Goal: Task Accomplishment & Management: Manage account settings

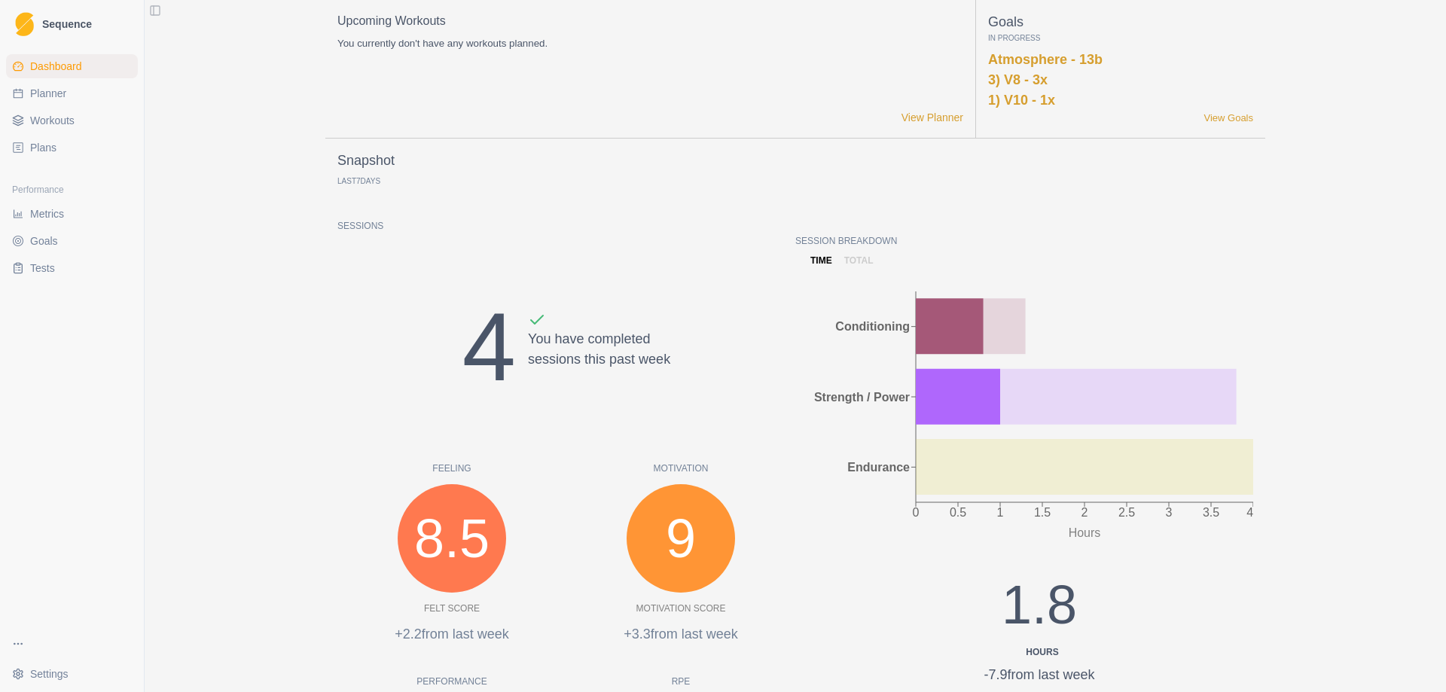
click at [77, 210] on link "Metrics" at bounding box center [72, 214] width 132 height 24
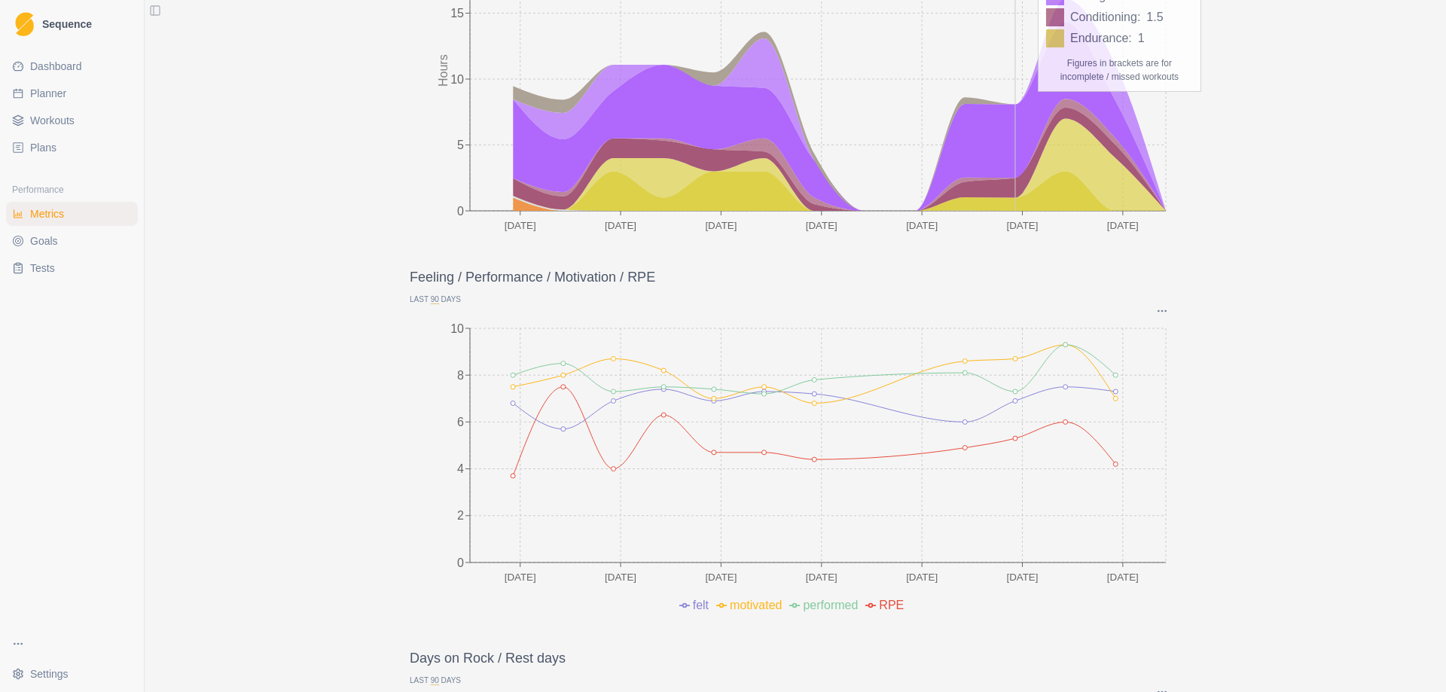
scroll to position [226, 0]
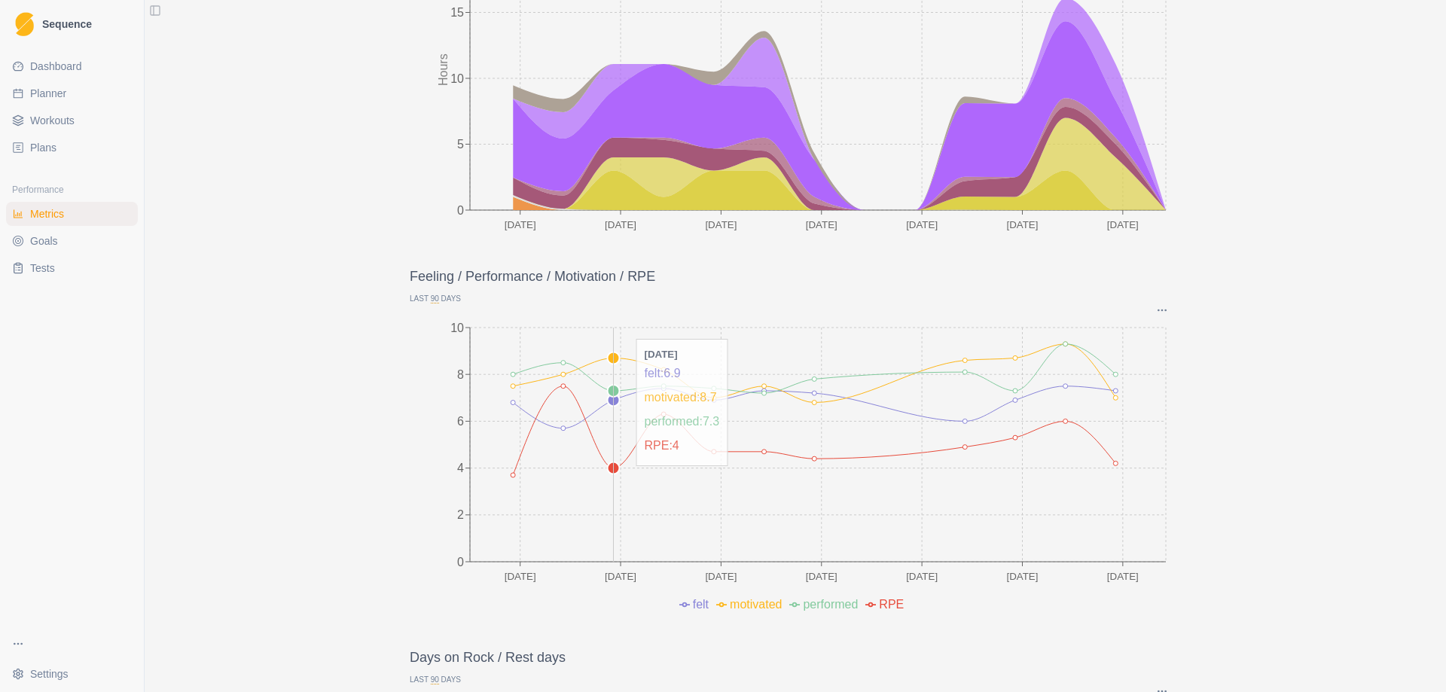
click at [610, 469] on circle at bounding box center [614, 468] width 12 height 12
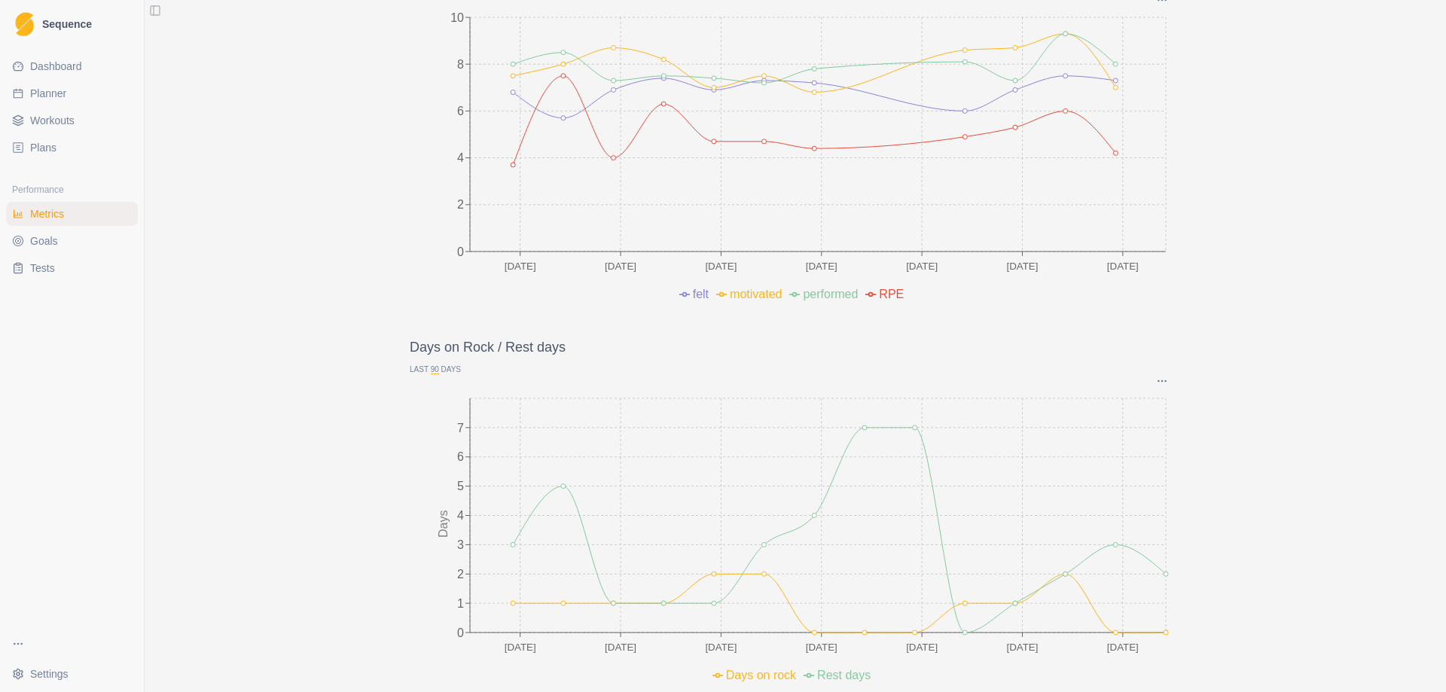
scroll to position [181, 0]
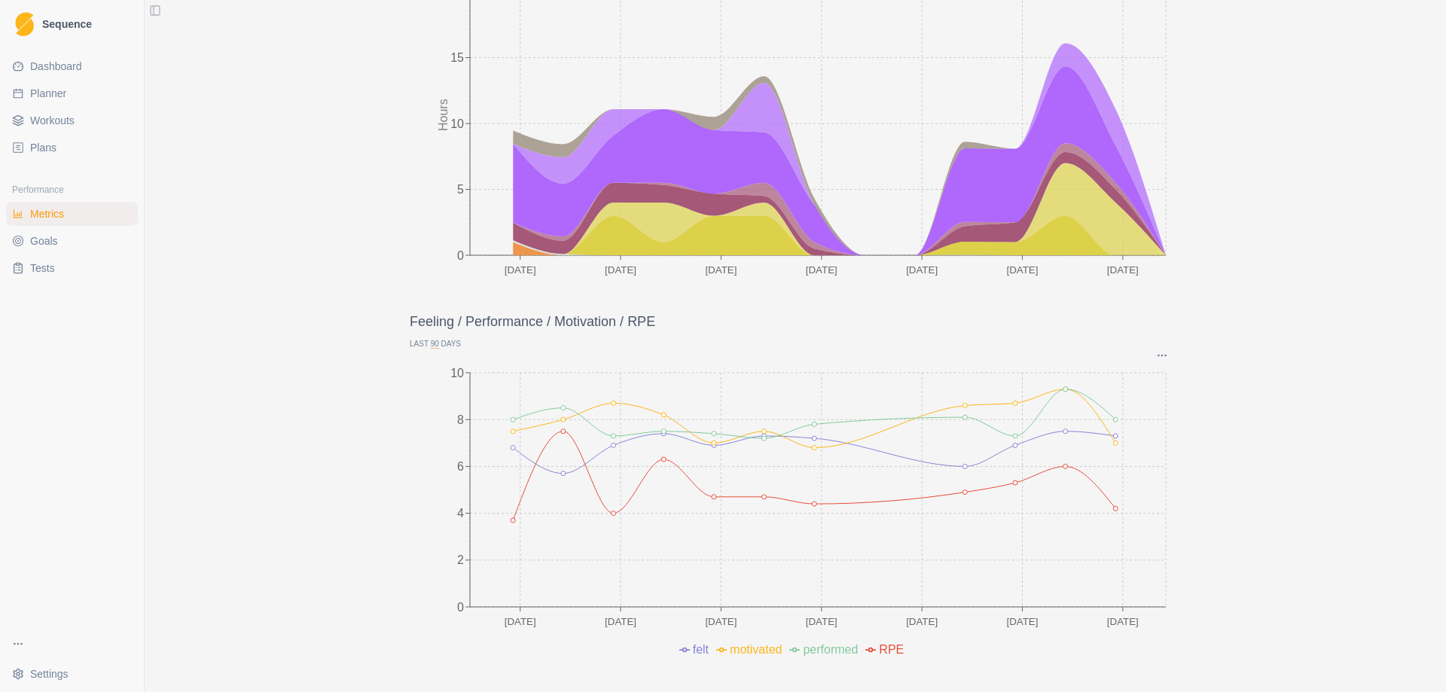
click at [50, 240] on span "Goals" at bounding box center [44, 241] width 28 height 15
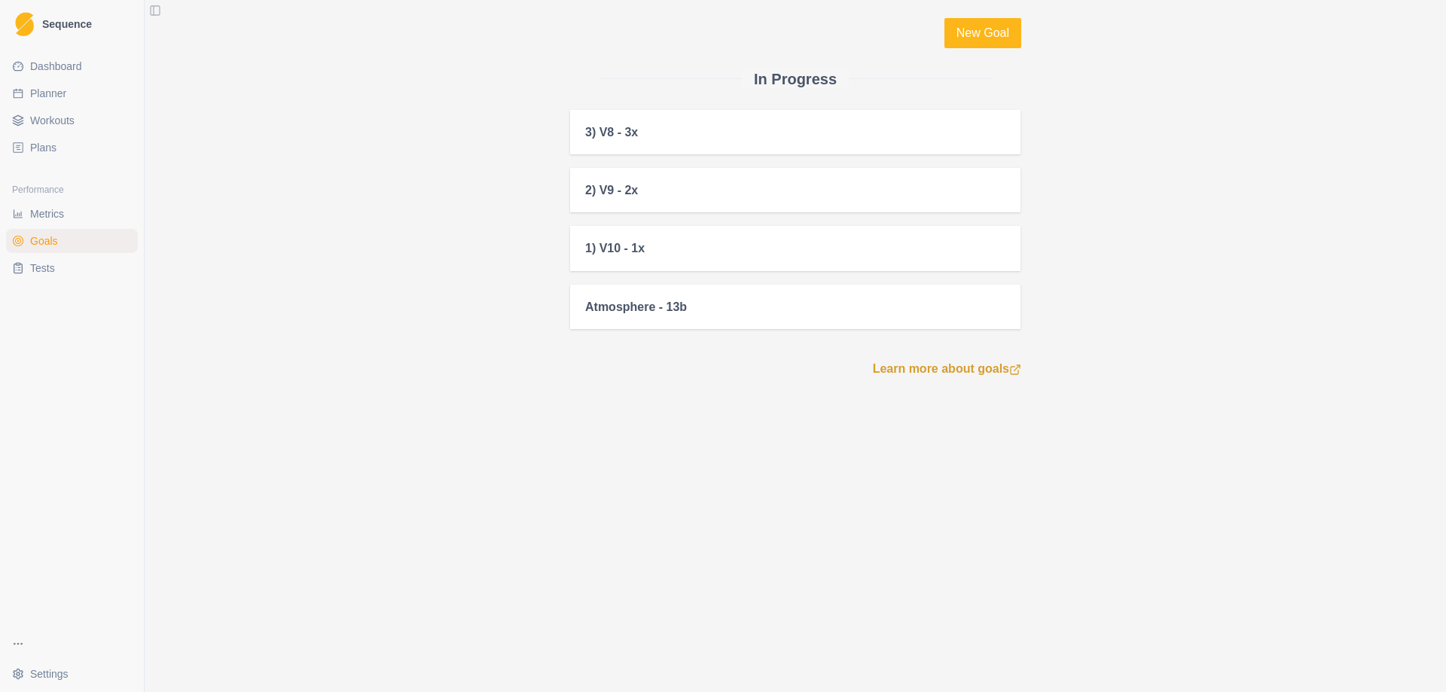
click at [78, 61] on span "Dashboard" at bounding box center [56, 66] width 52 height 15
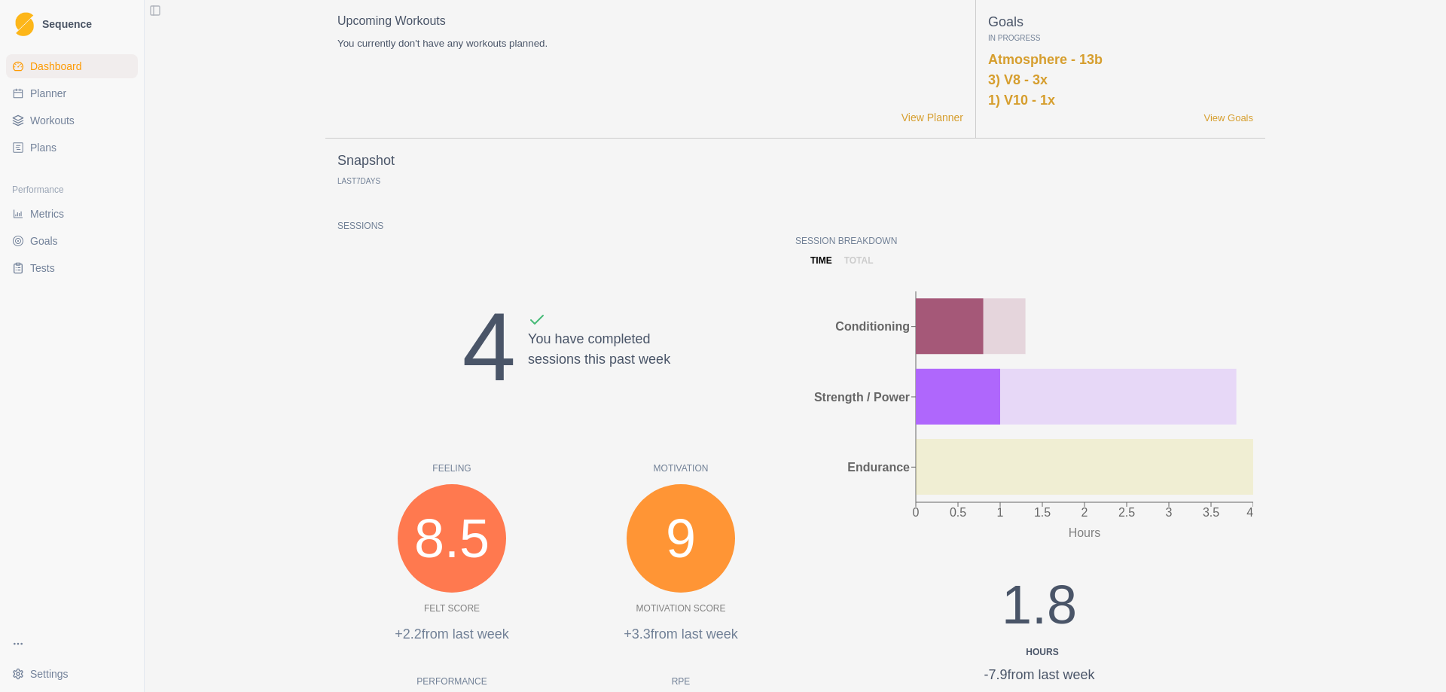
click at [59, 100] on span "Planner" at bounding box center [48, 93] width 36 height 15
select select "month"
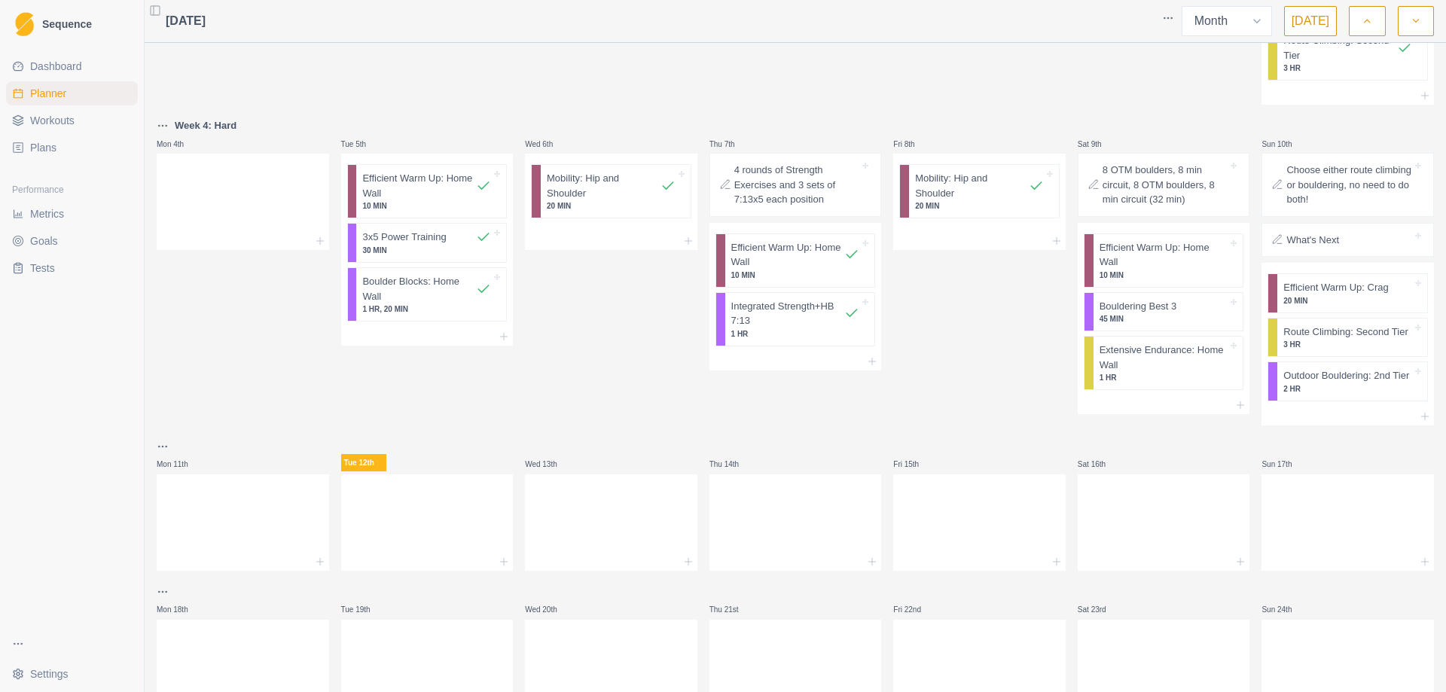
scroll to position [377, 0]
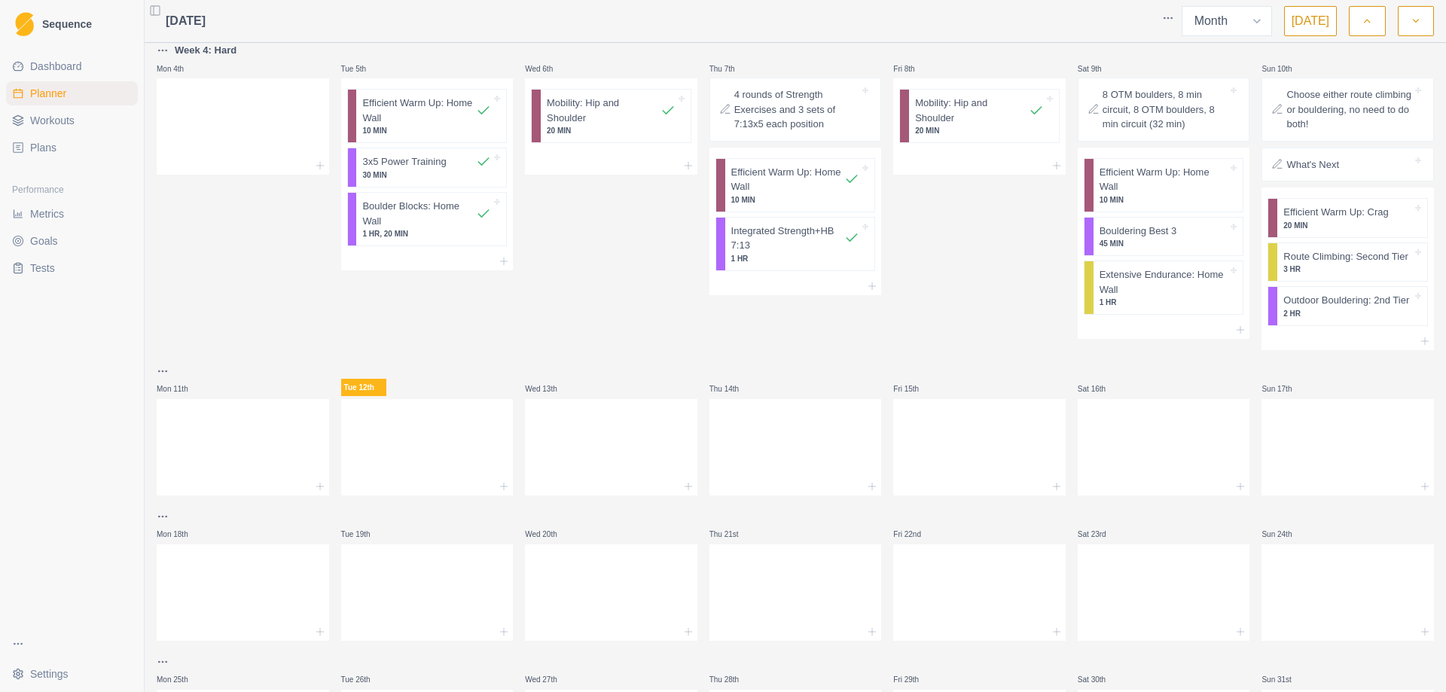
click at [50, 68] on span "Dashboard" at bounding box center [56, 66] width 52 height 15
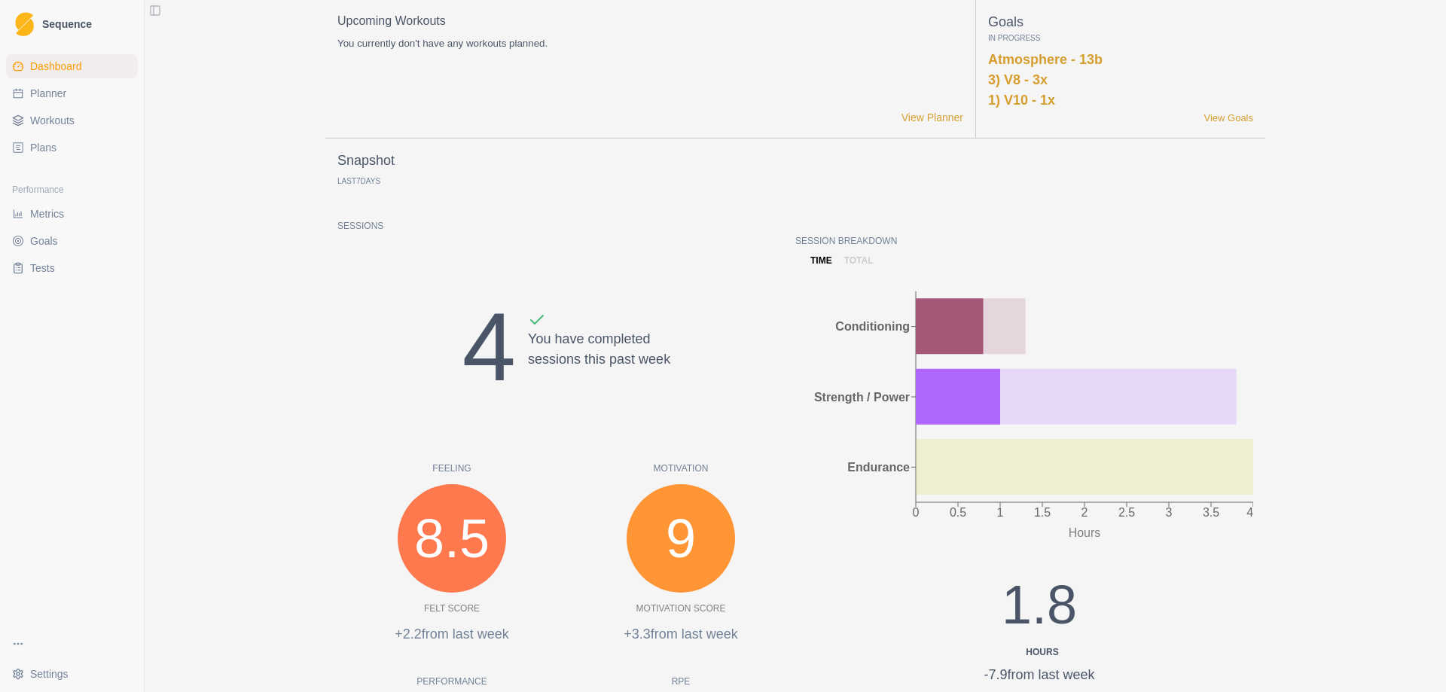
click at [44, 118] on span "Workouts" at bounding box center [52, 120] width 44 height 15
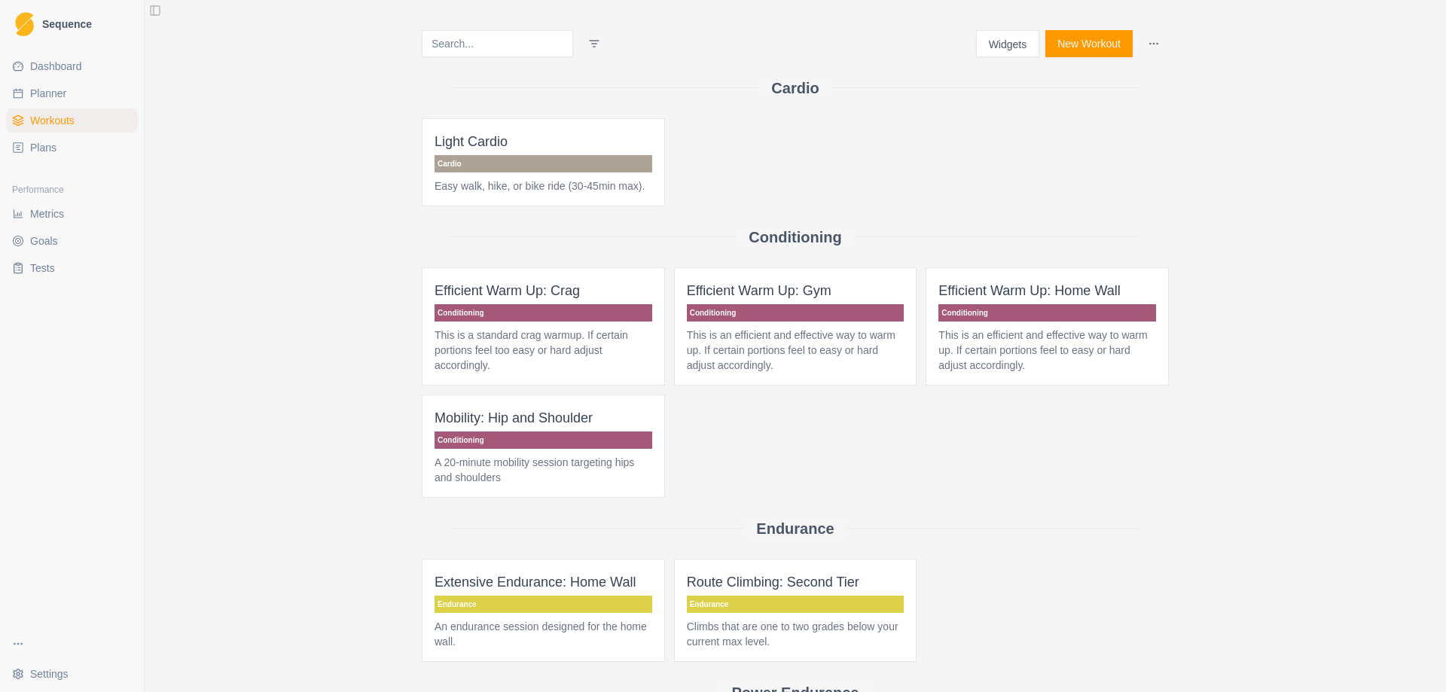
click at [63, 138] on link "Plans" at bounding box center [72, 148] width 132 height 24
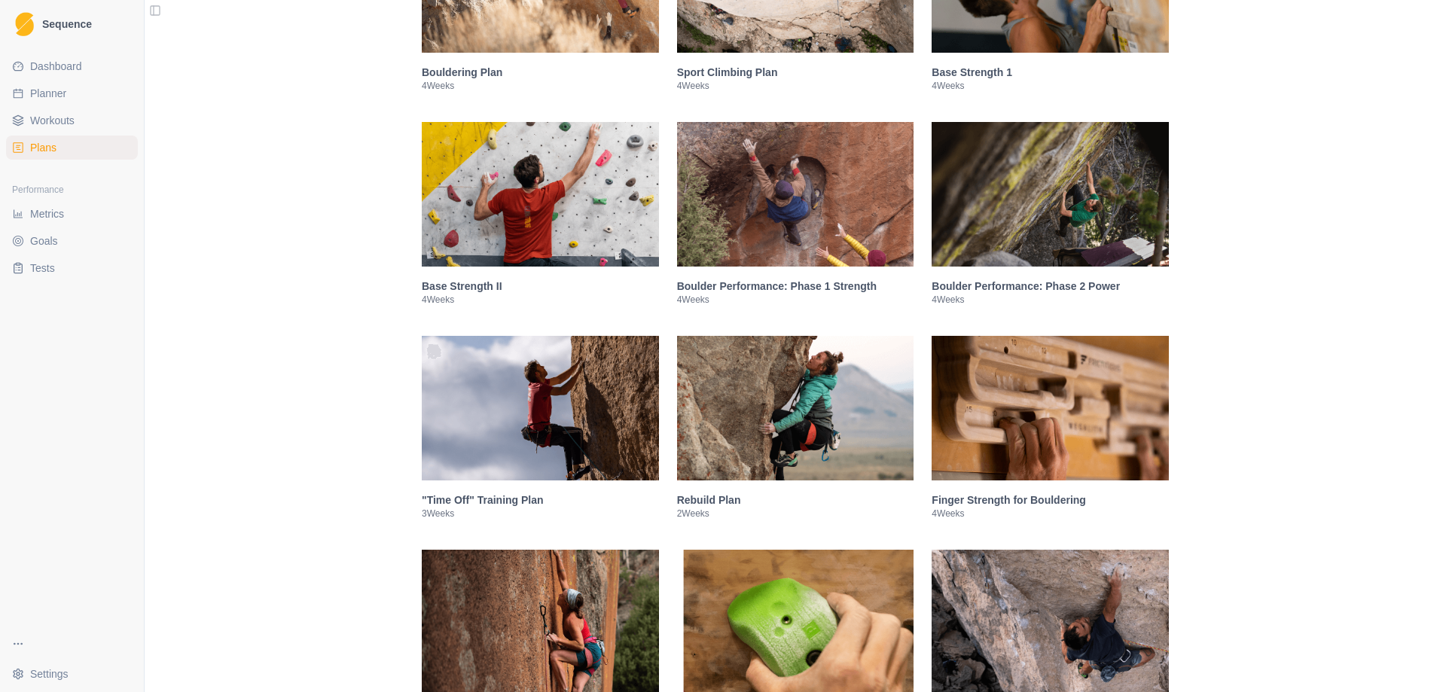
scroll to position [452, 0]
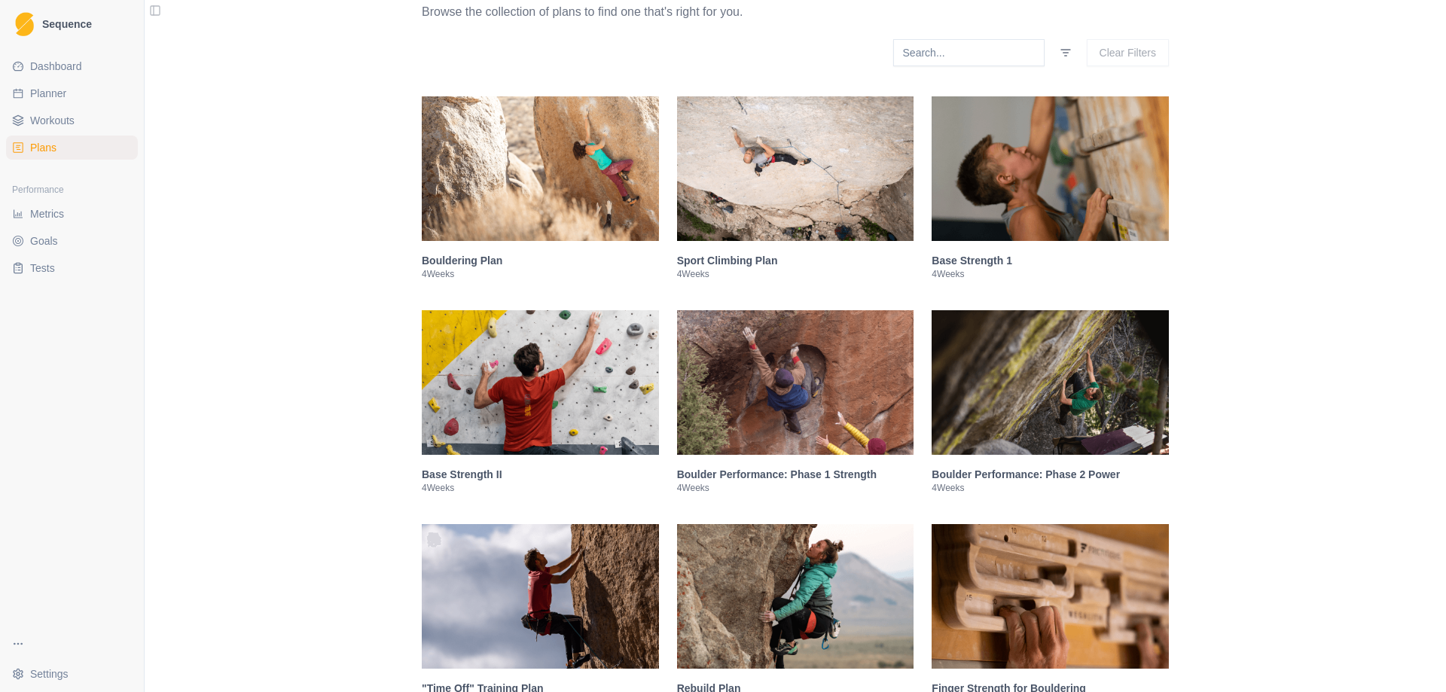
click at [483, 182] on img at bounding box center [540, 168] width 237 height 145
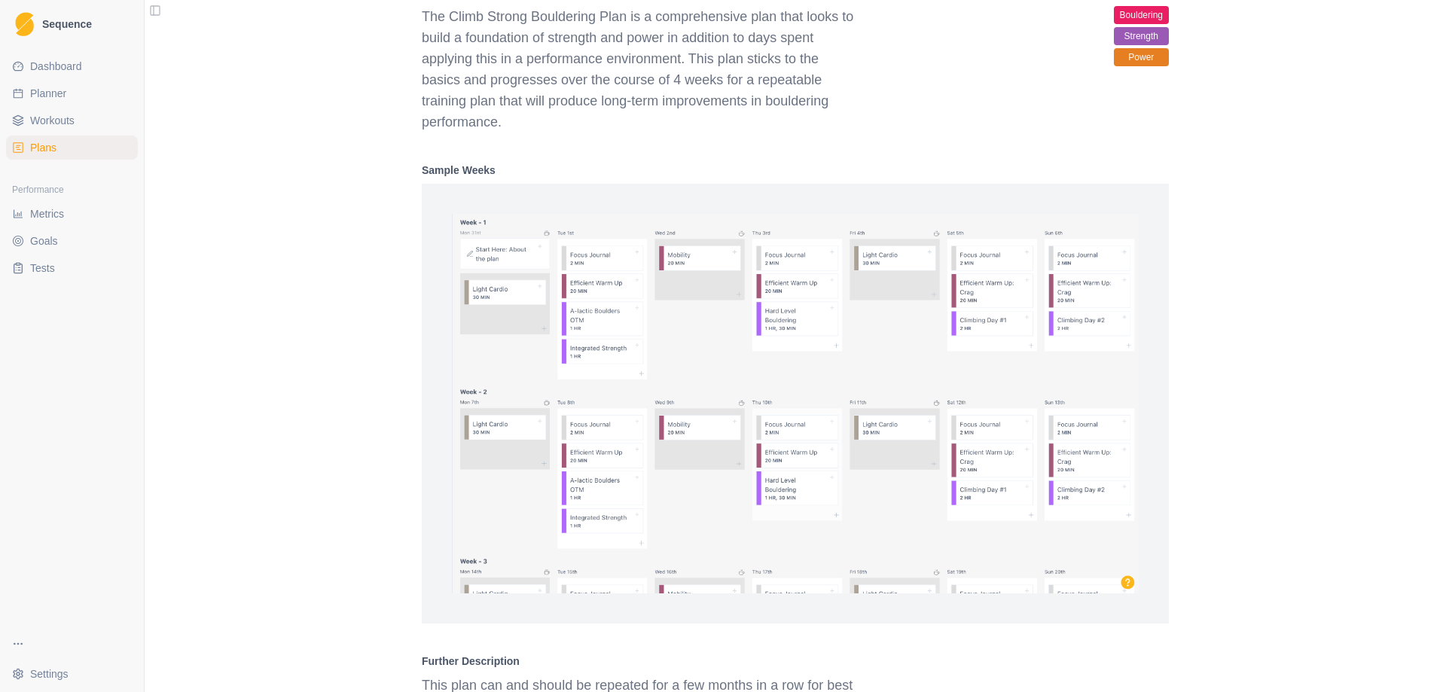
scroll to position [838, 0]
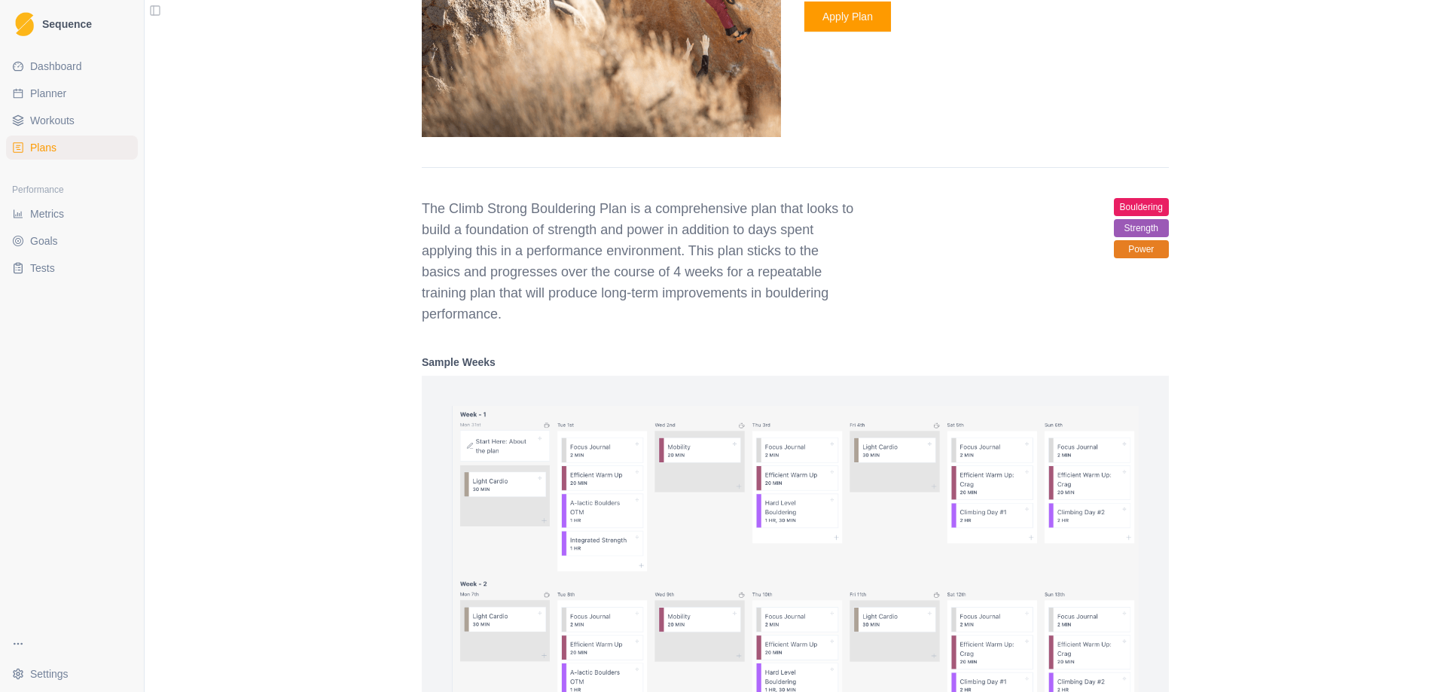
scroll to position [536, 0]
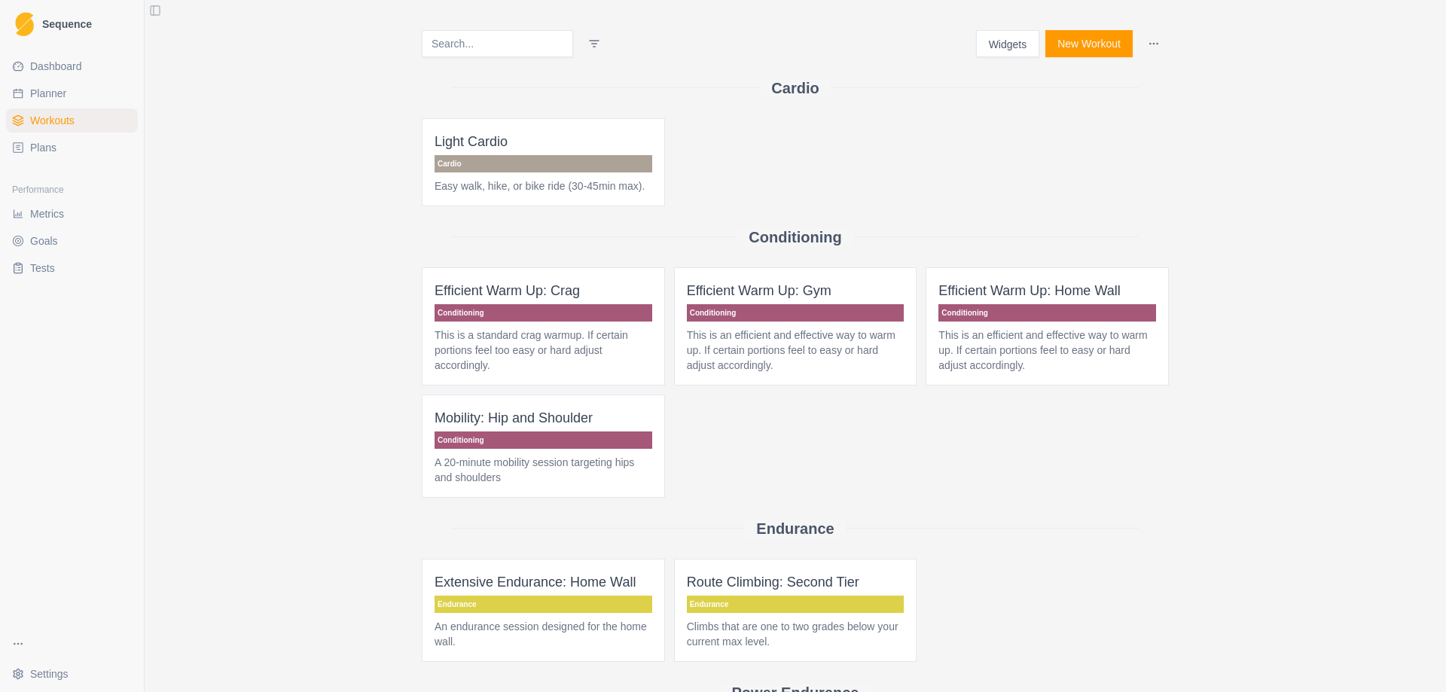
click at [50, 145] on span "Plans" at bounding box center [43, 147] width 26 height 15
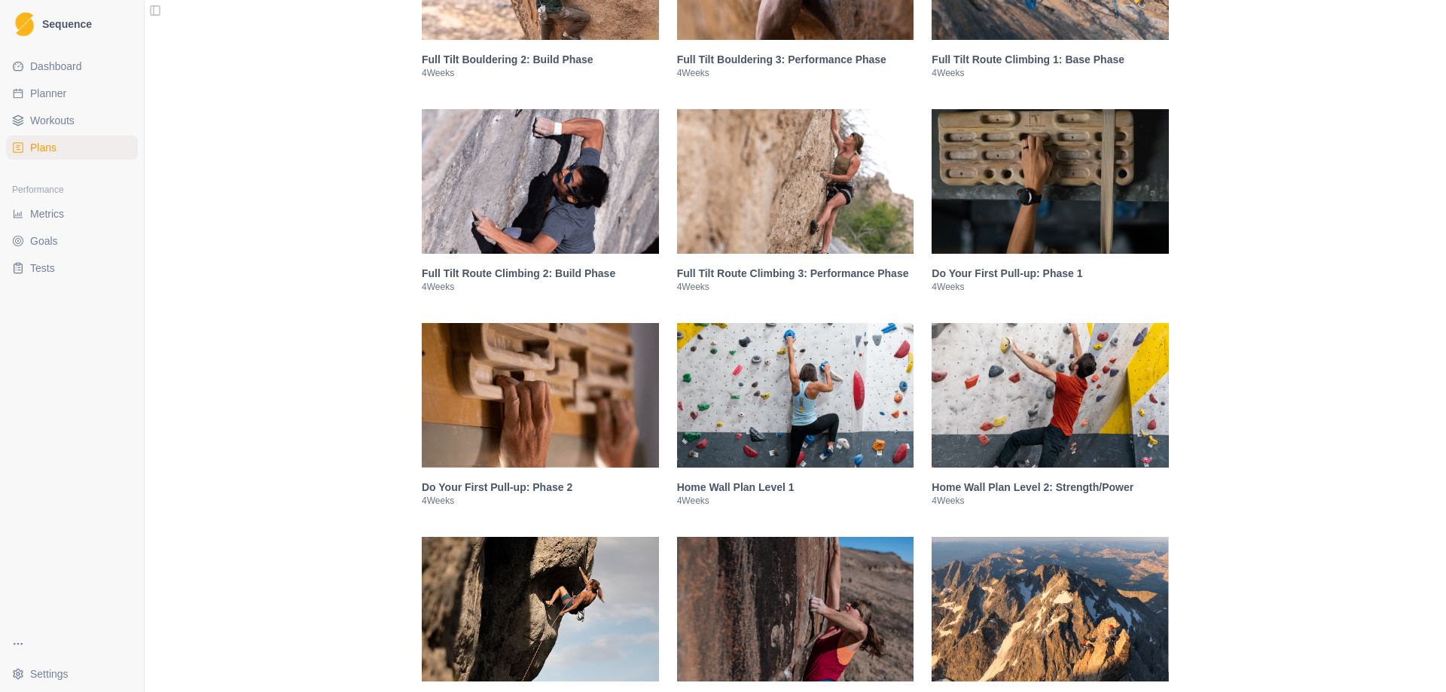
scroll to position [1507, 0]
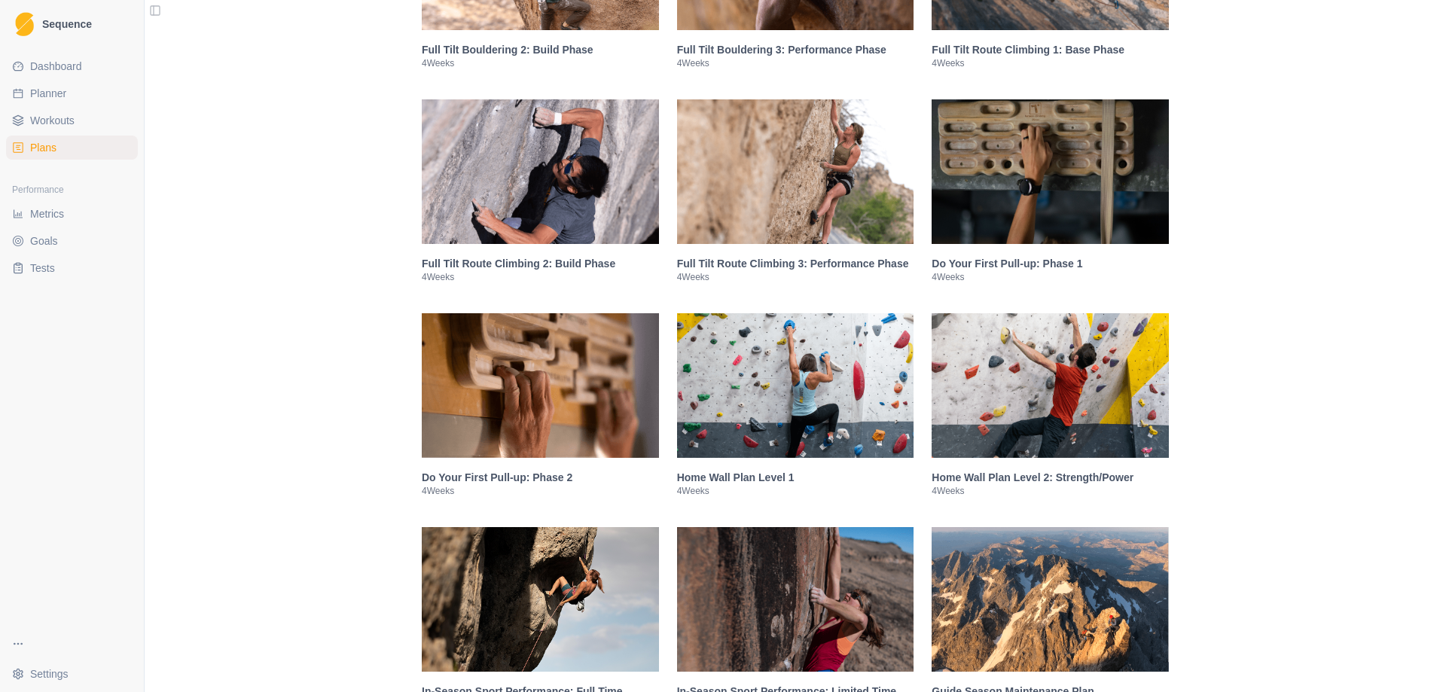
click at [1018, 406] on img at bounding box center [1050, 385] width 237 height 145
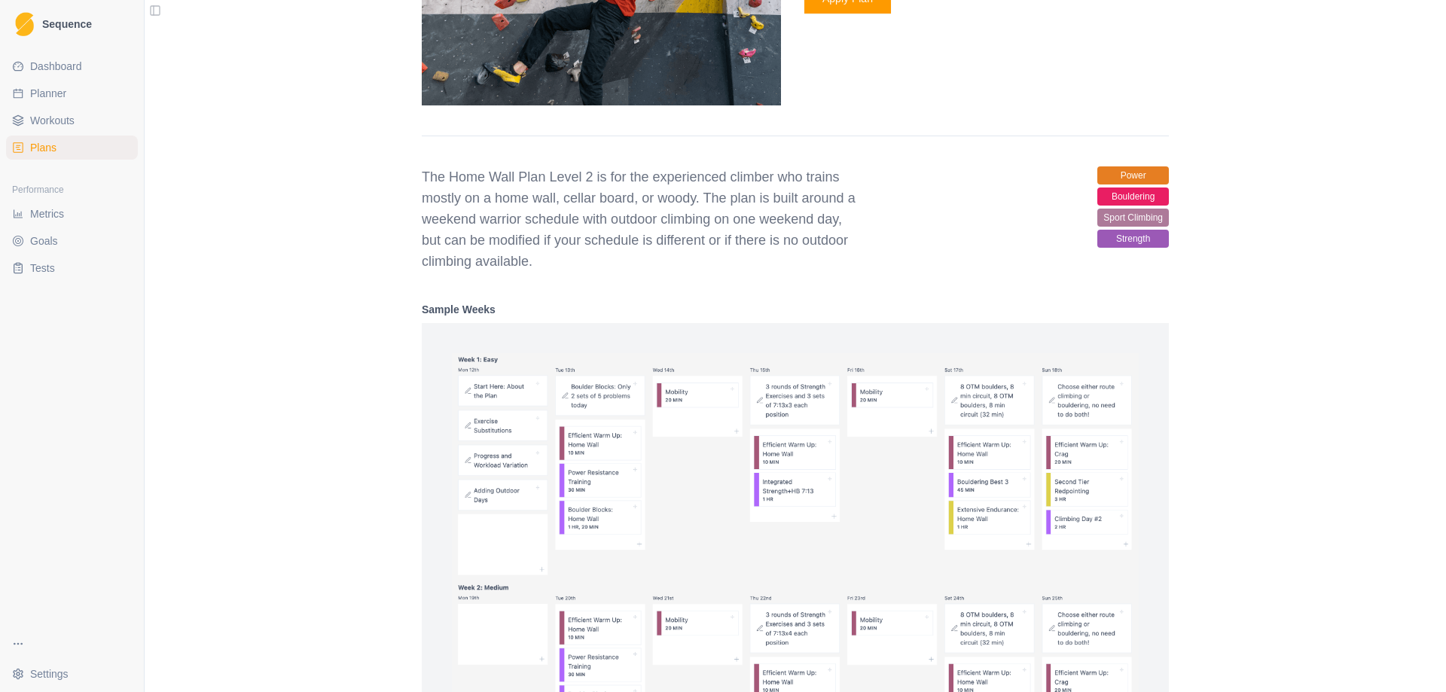
scroll to position [2335, 0]
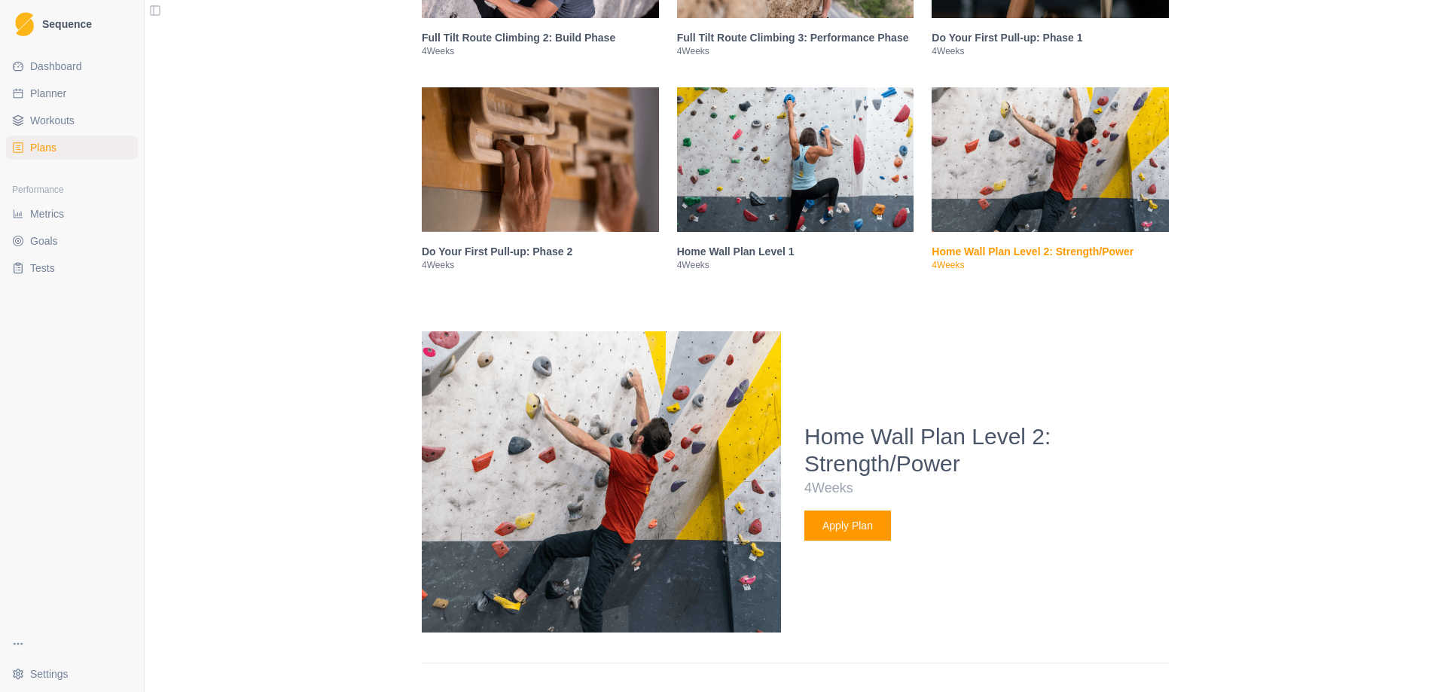
click at [859, 163] on img at bounding box center [795, 159] width 237 height 145
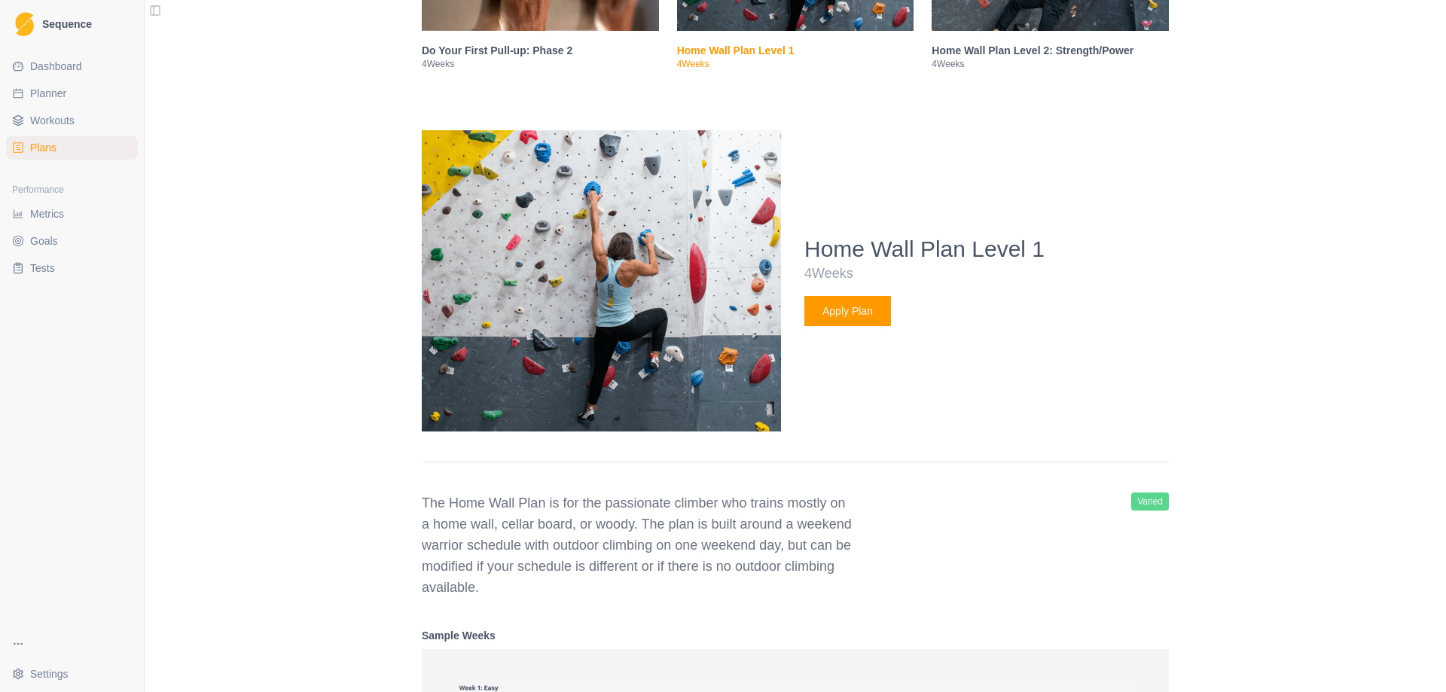
scroll to position [1935, 0]
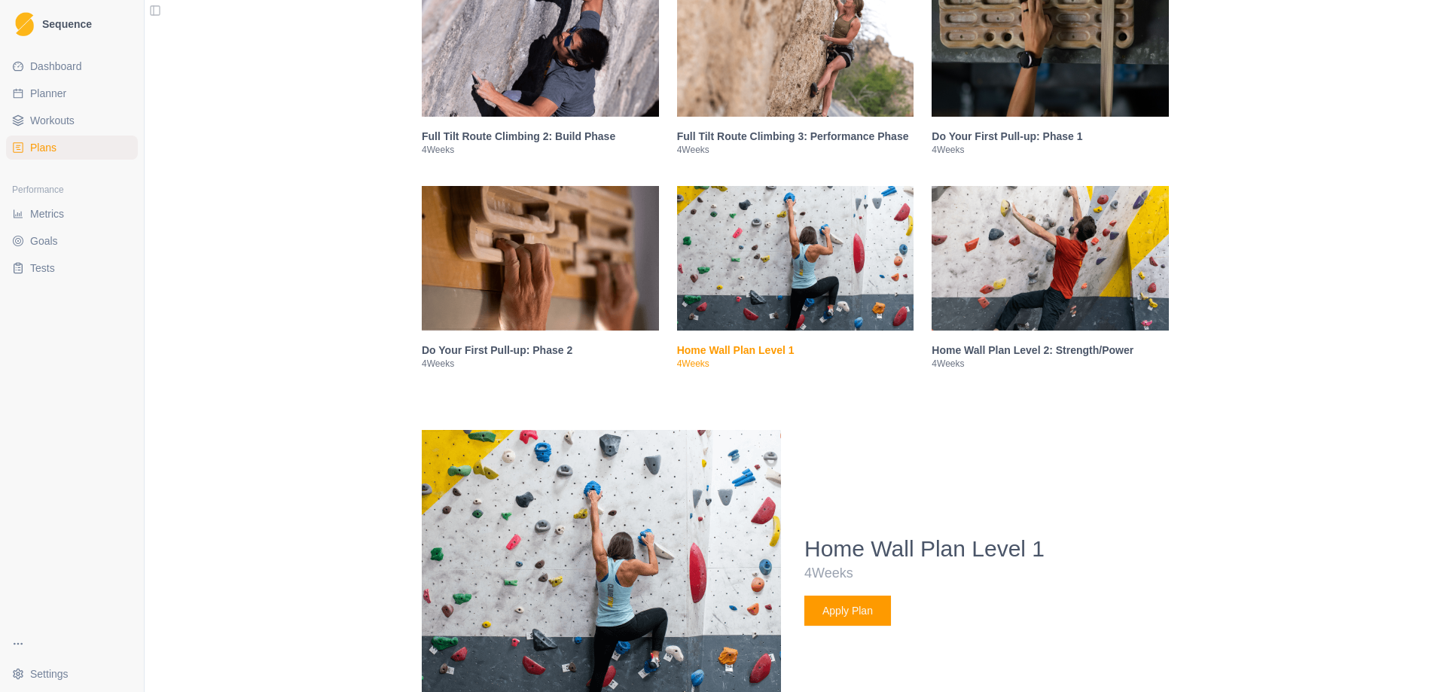
click at [1016, 211] on img at bounding box center [1050, 258] width 237 height 145
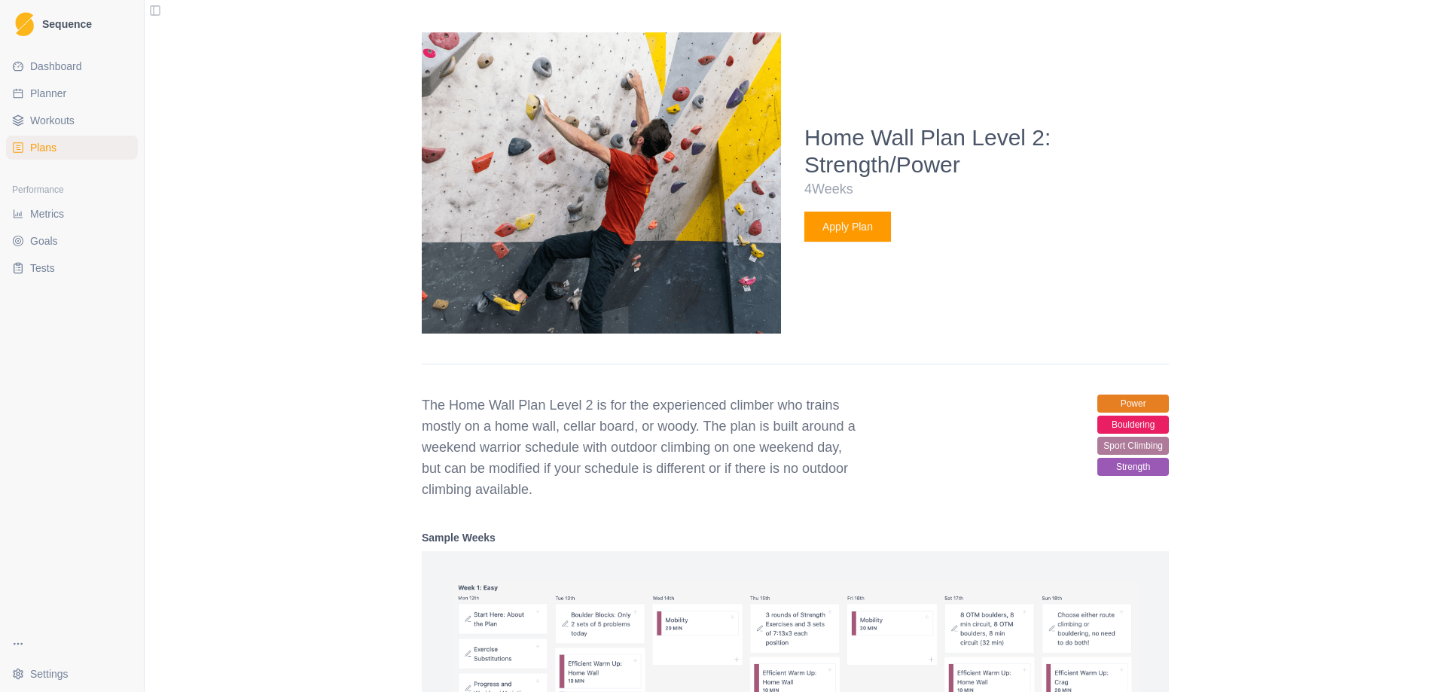
scroll to position [2372, 0]
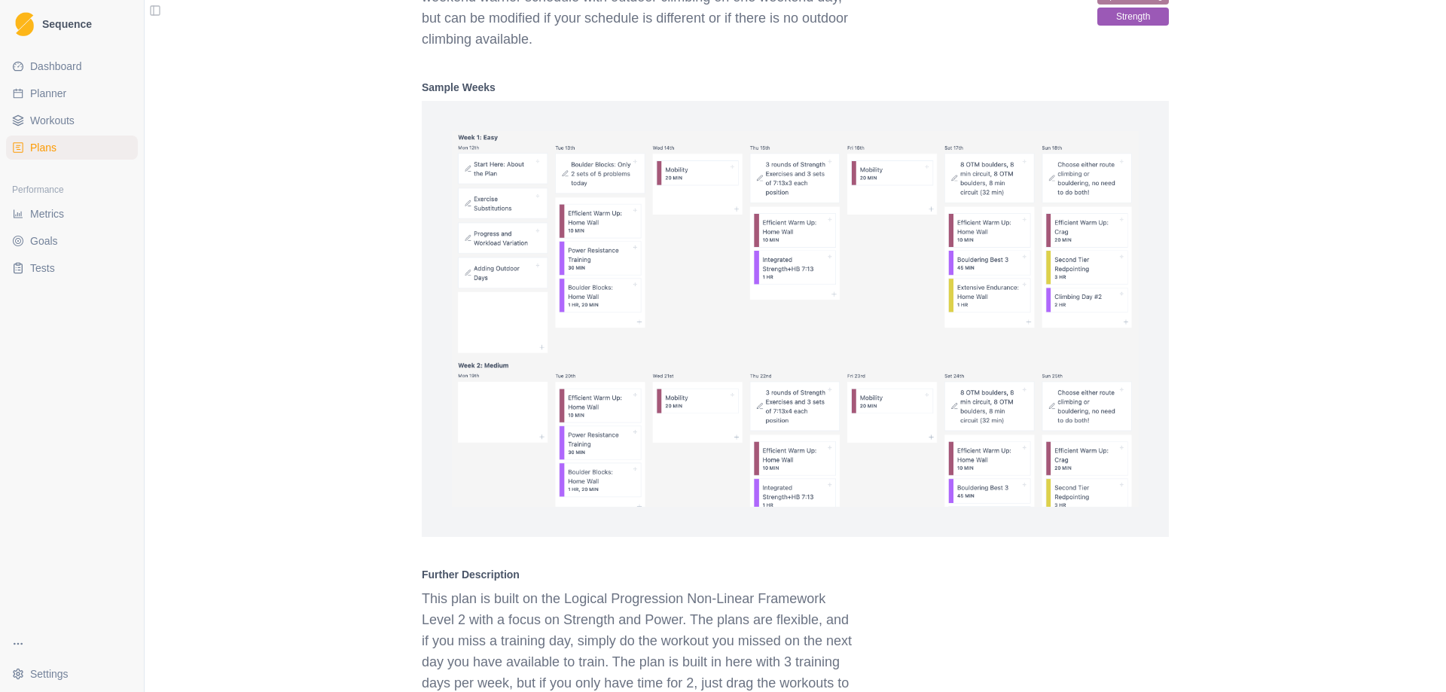
scroll to position [2674, 0]
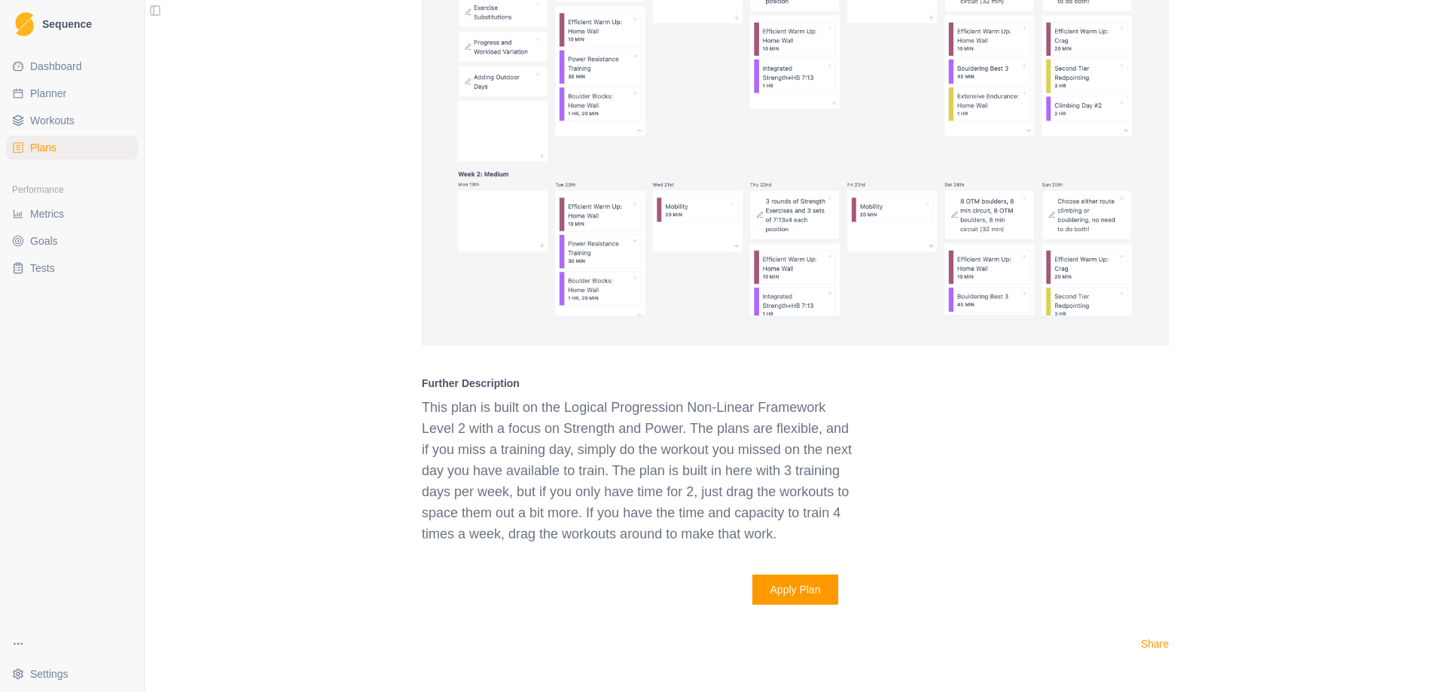
click at [796, 588] on button "Apply Plan" at bounding box center [796, 590] width 87 height 30
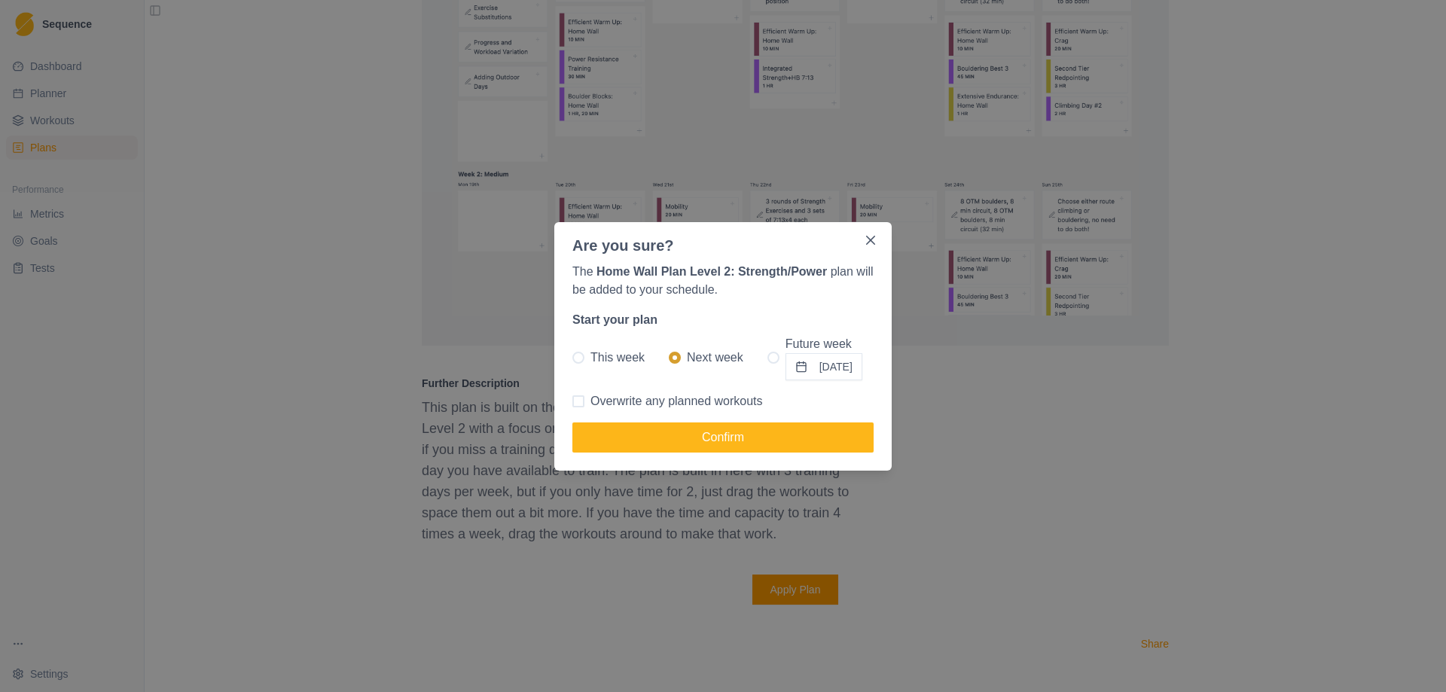
click at [594, 355] on span "This week" at bounding box center [618, 358] width 54 height 18
click at [573, 357] on input "This week" at bounding box center [572, 357] width 1 height 1
radio input "true"
click at [705, 440] on button "Confirm" at bounding box center [723, 438] width 301 height 30
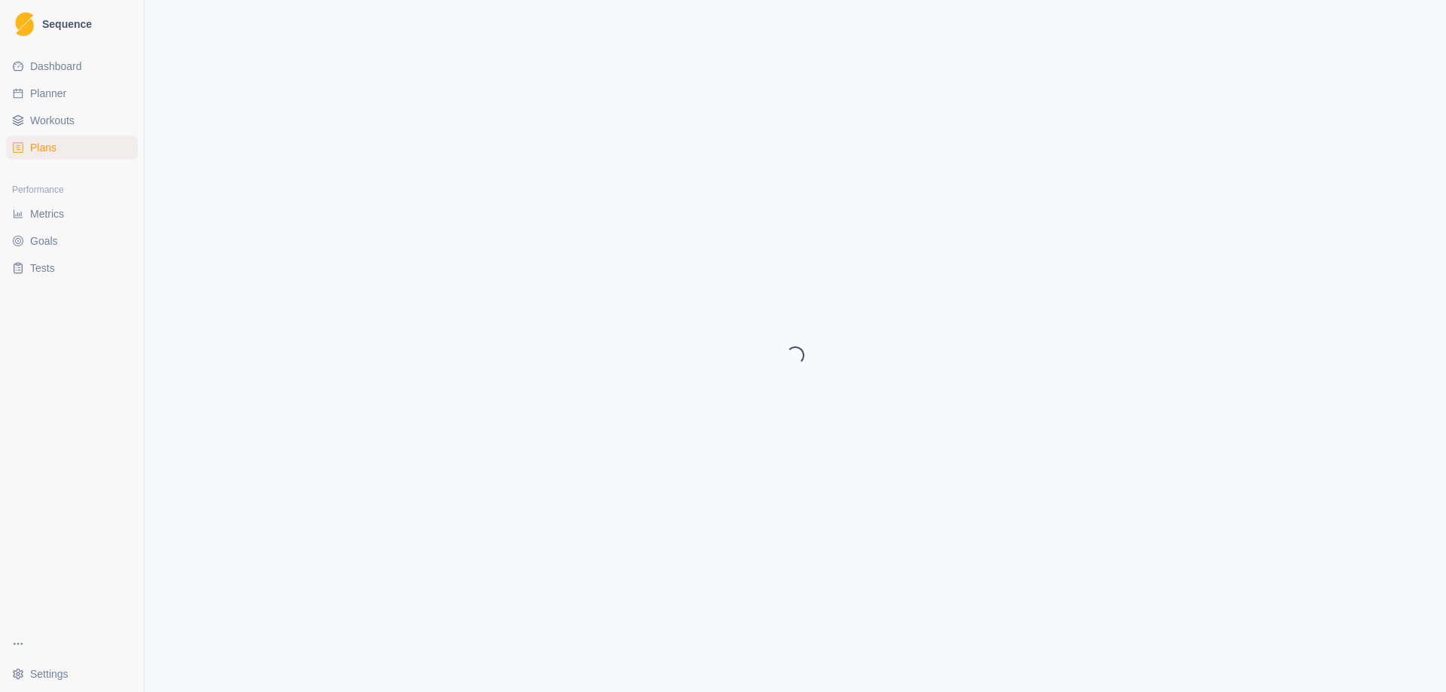
select select "month"
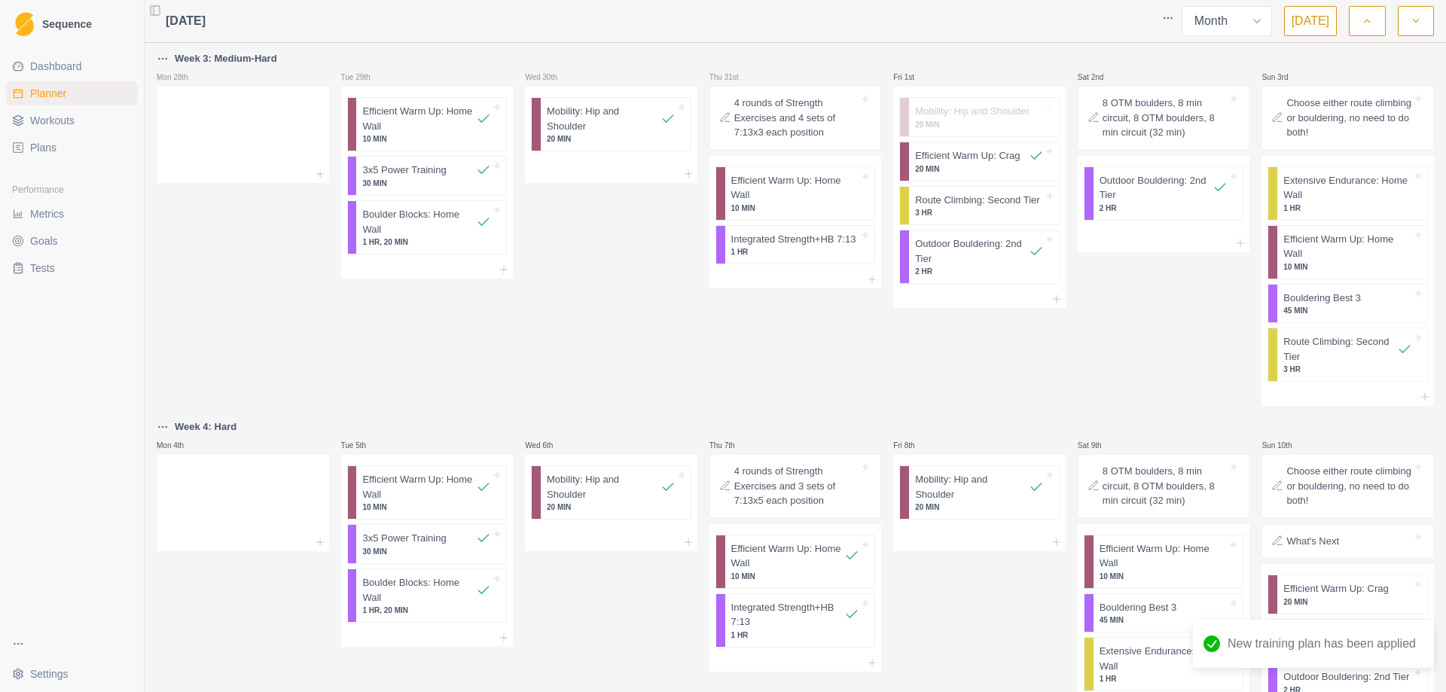
click at [64, 155] on link "Plans" at bounding box center [72, 148] width 132 height 24
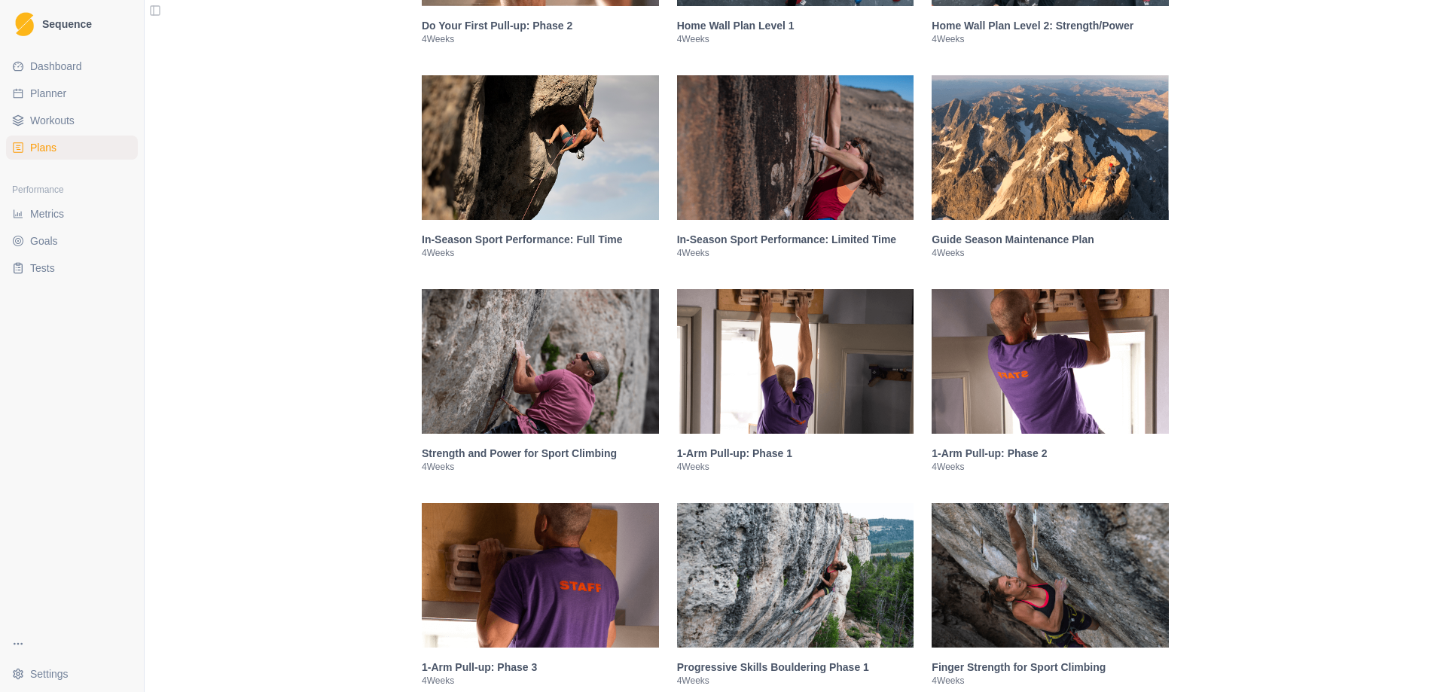
scroll to position [1582, 0]
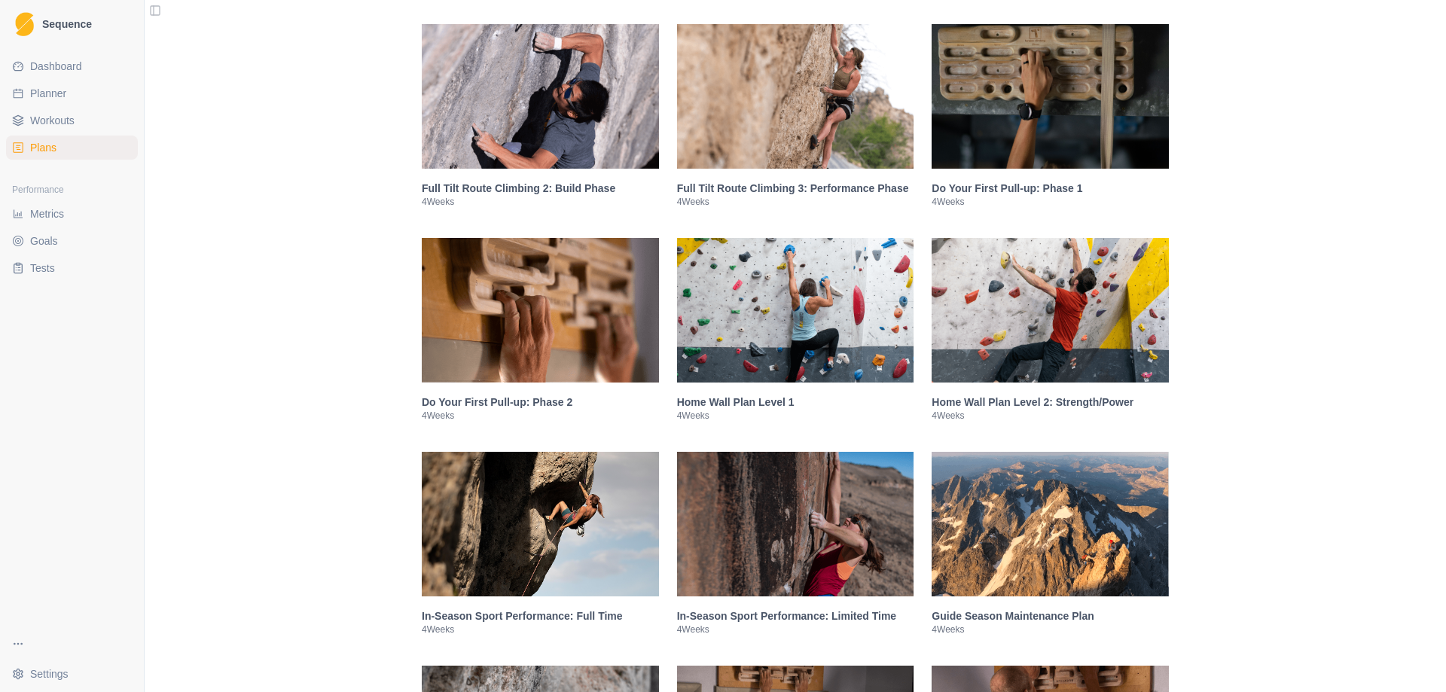
click at [1000, 297] on img at bounding box center [1050, 310] width 237 height 145
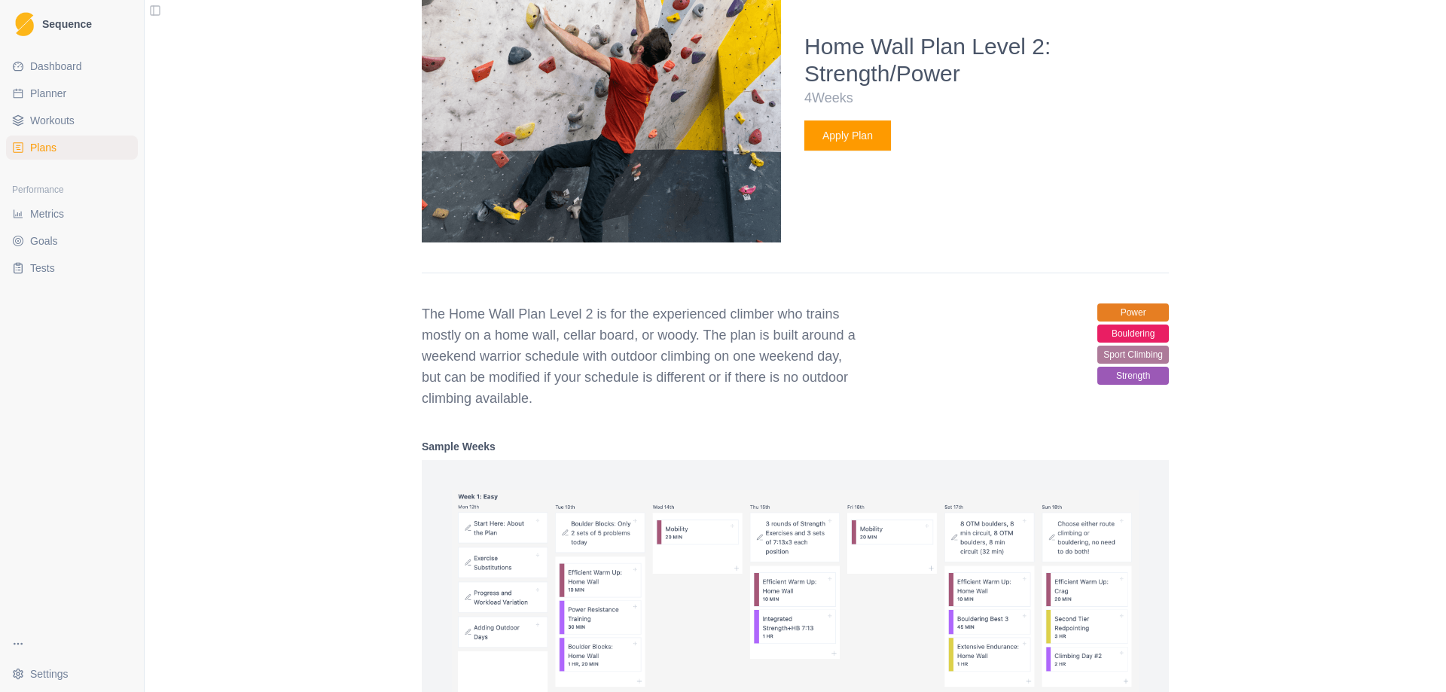
scroll to position [2335, 0]
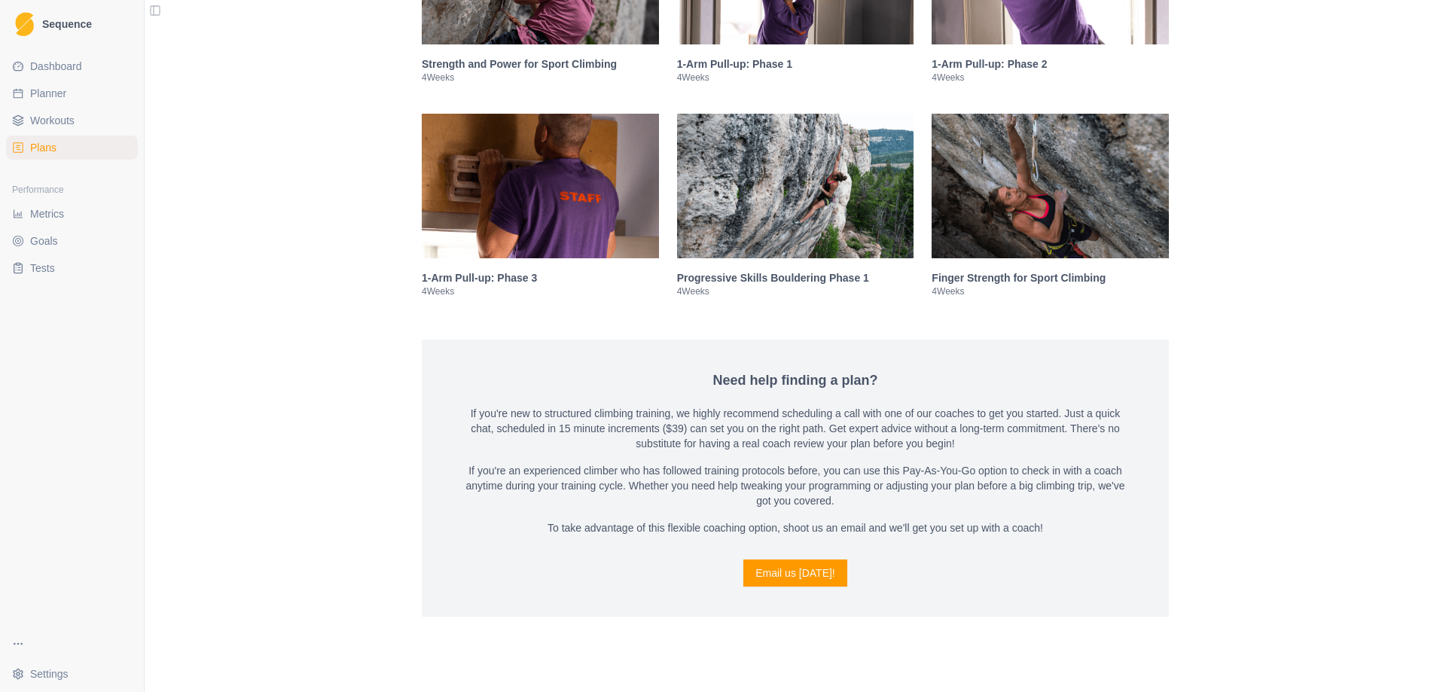
scroll to position [3691, 0]
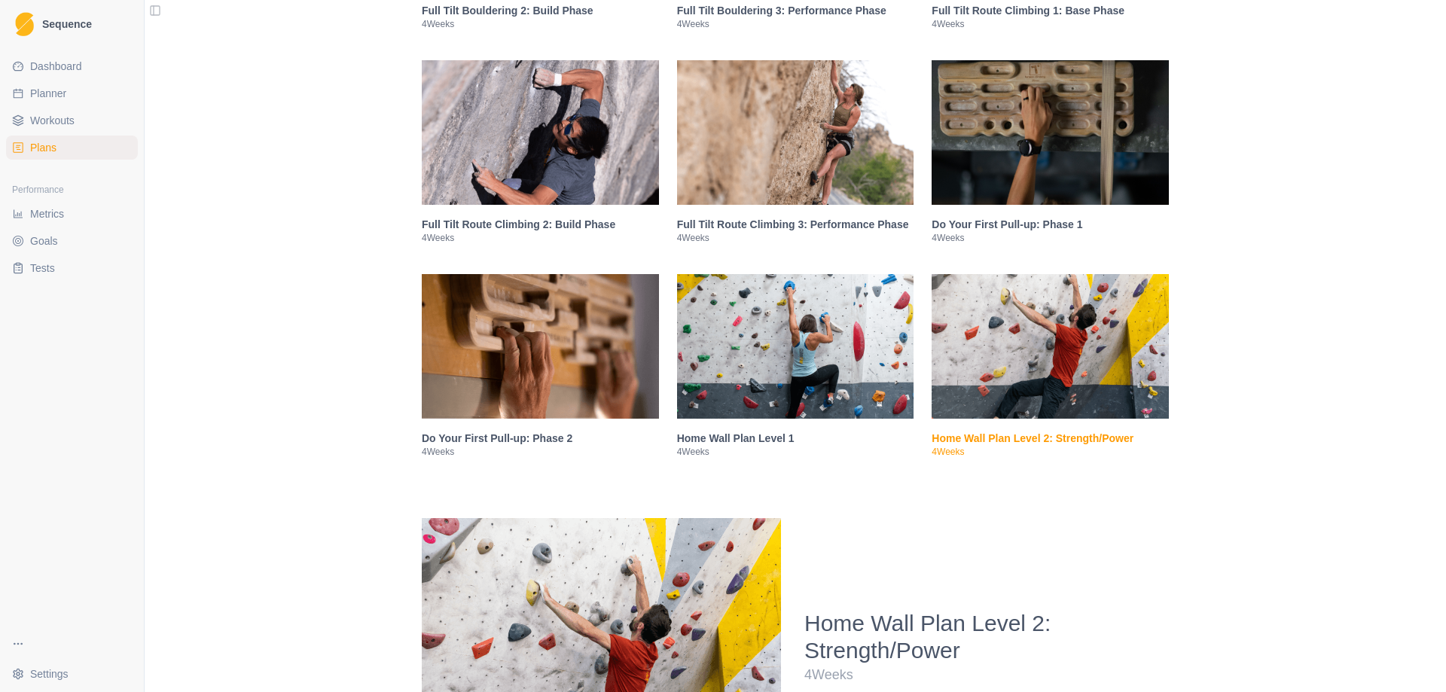
drag, startPoint x: 347, startPoint y: 383, endPoint x: 351, endPoint y: 267, distance: 116.8
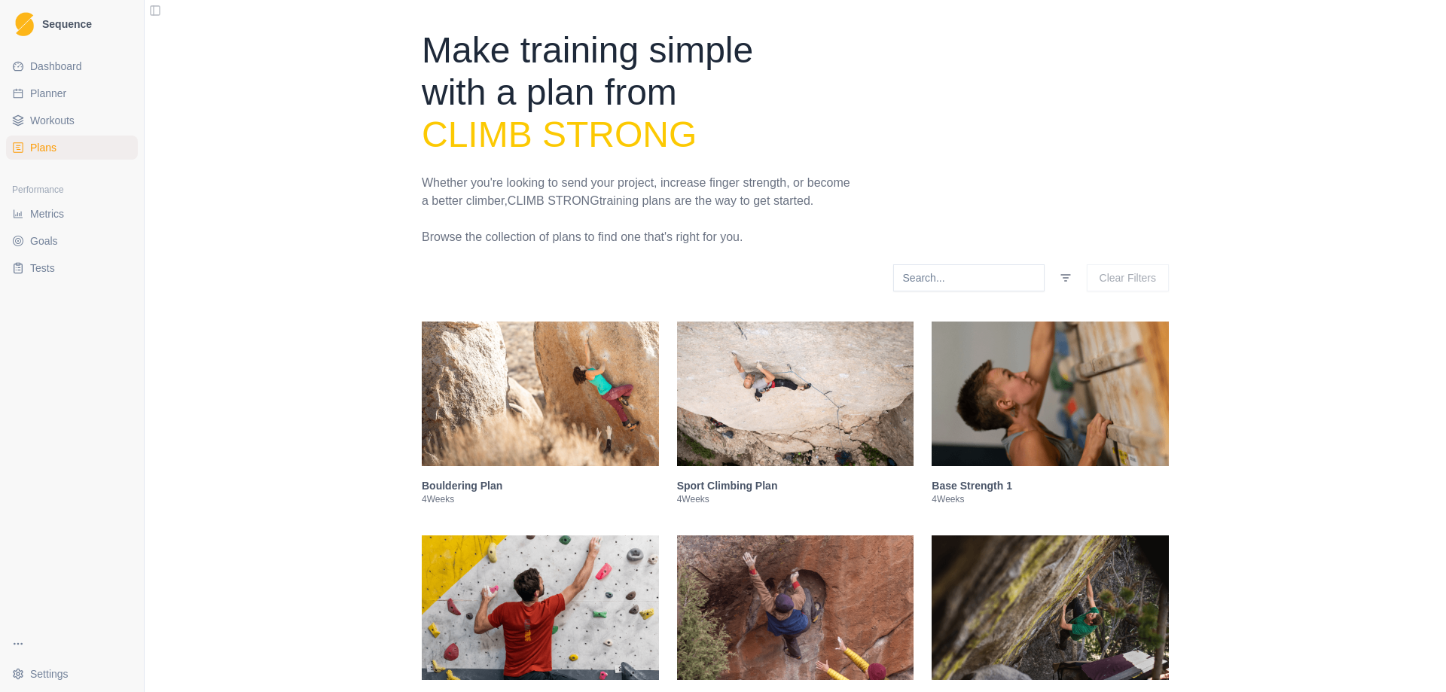
scroll to position [0, 0]
click at [559, 399] on img at bounding box center [540, 394] width 237 height 145
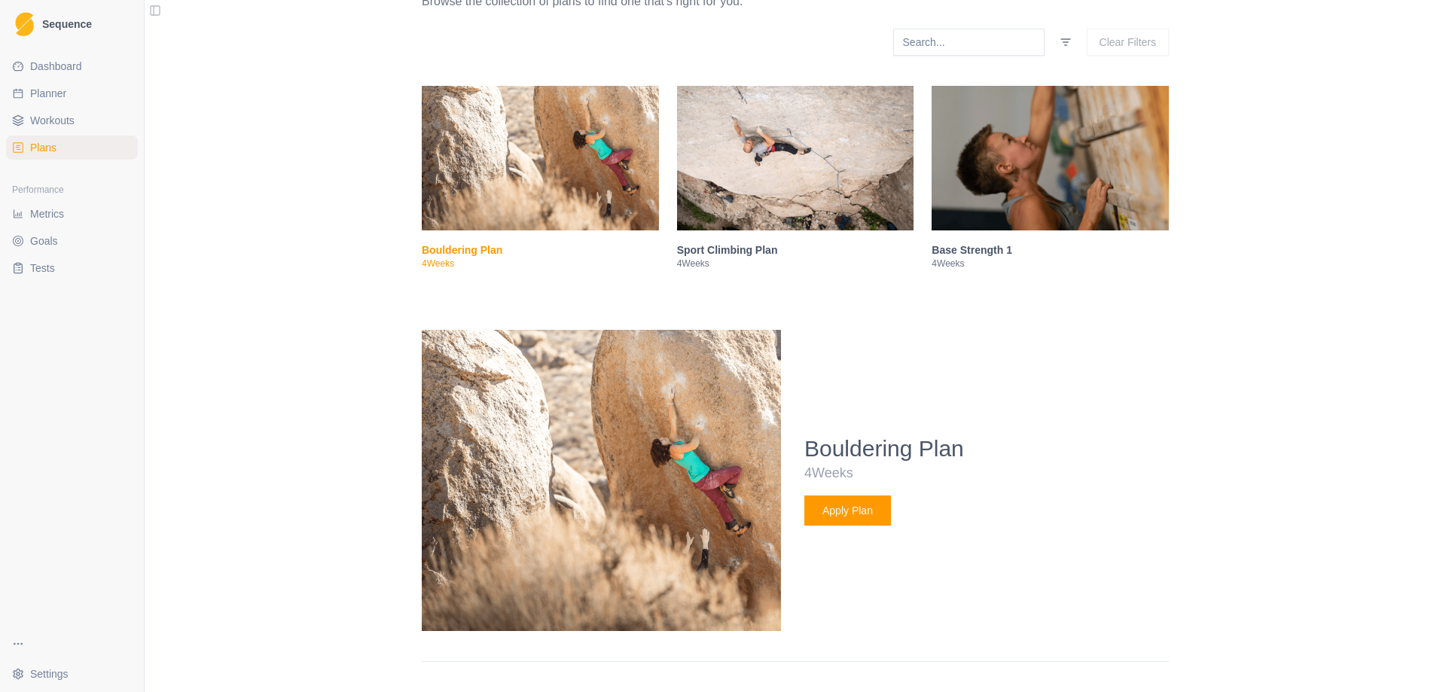
scroll to position [235, 0]
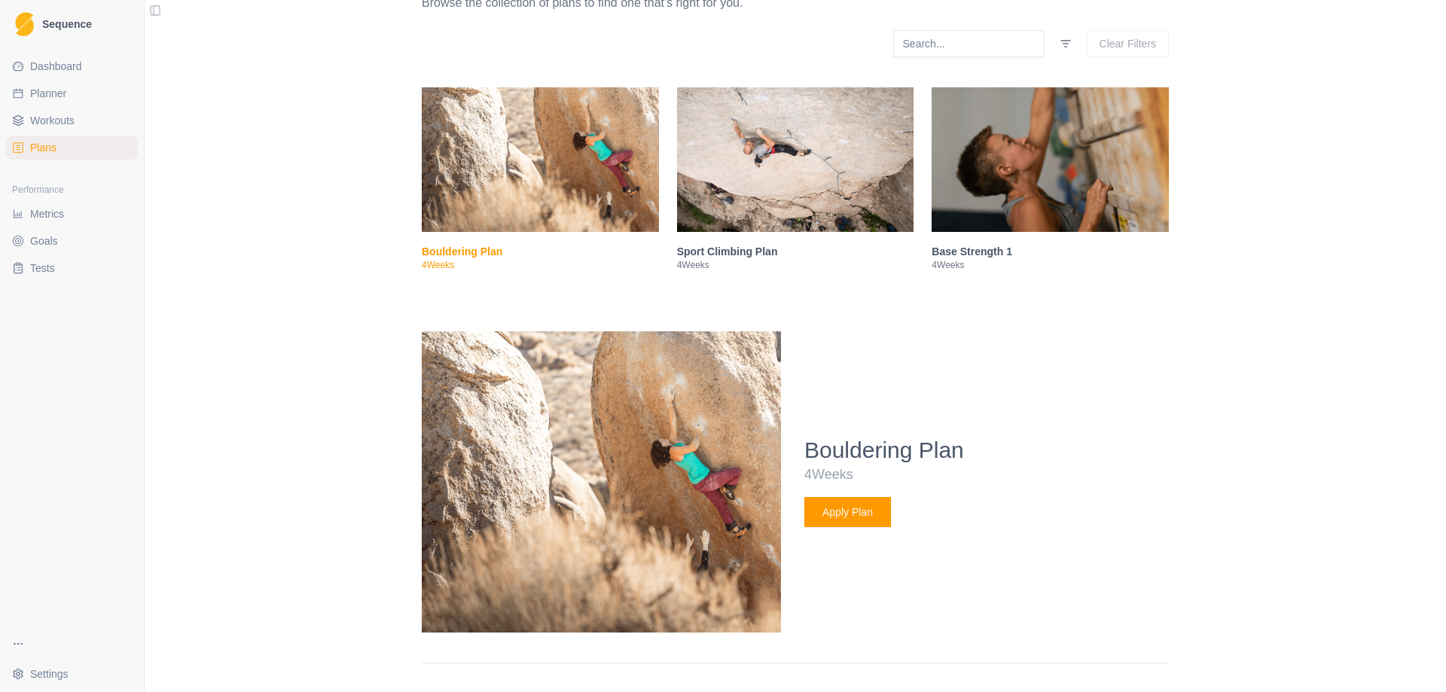
click at [1016, 153] on img at bounding box center [1050, 159] width 237 height 145
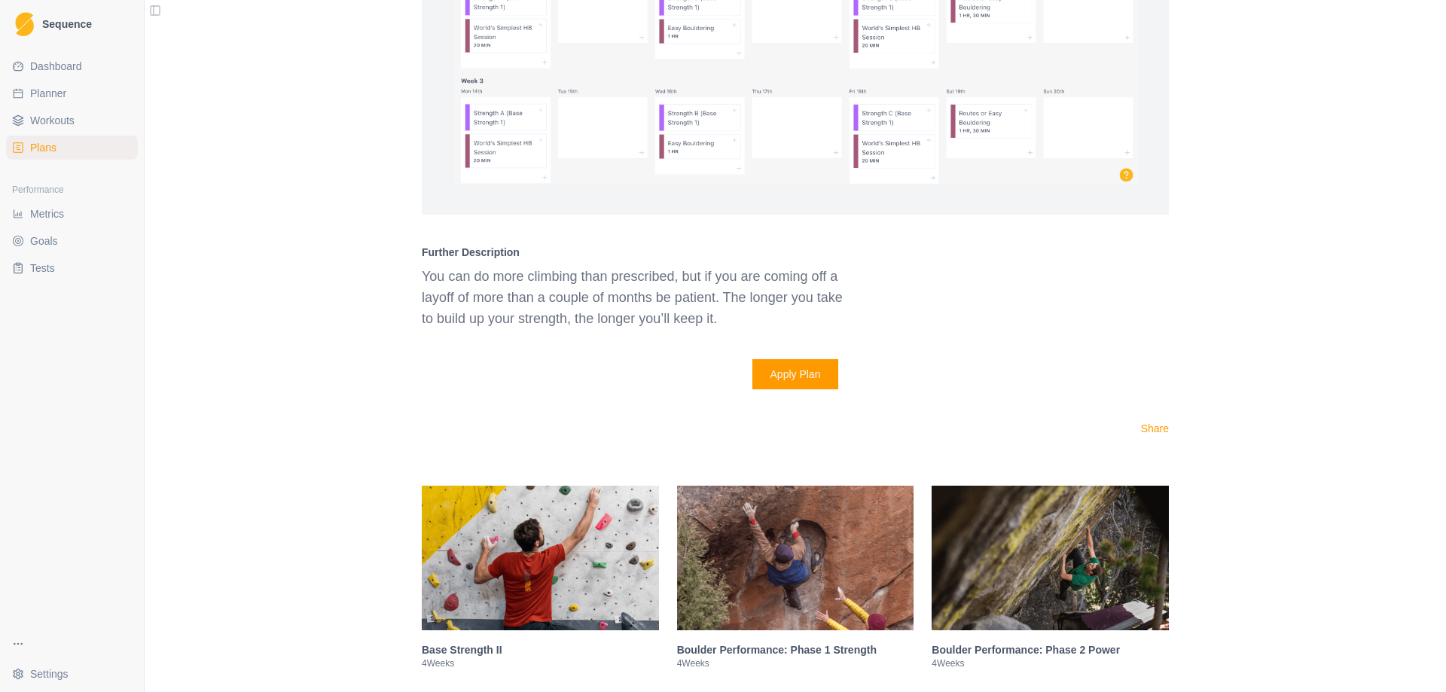
scroll to position [1516, 0]
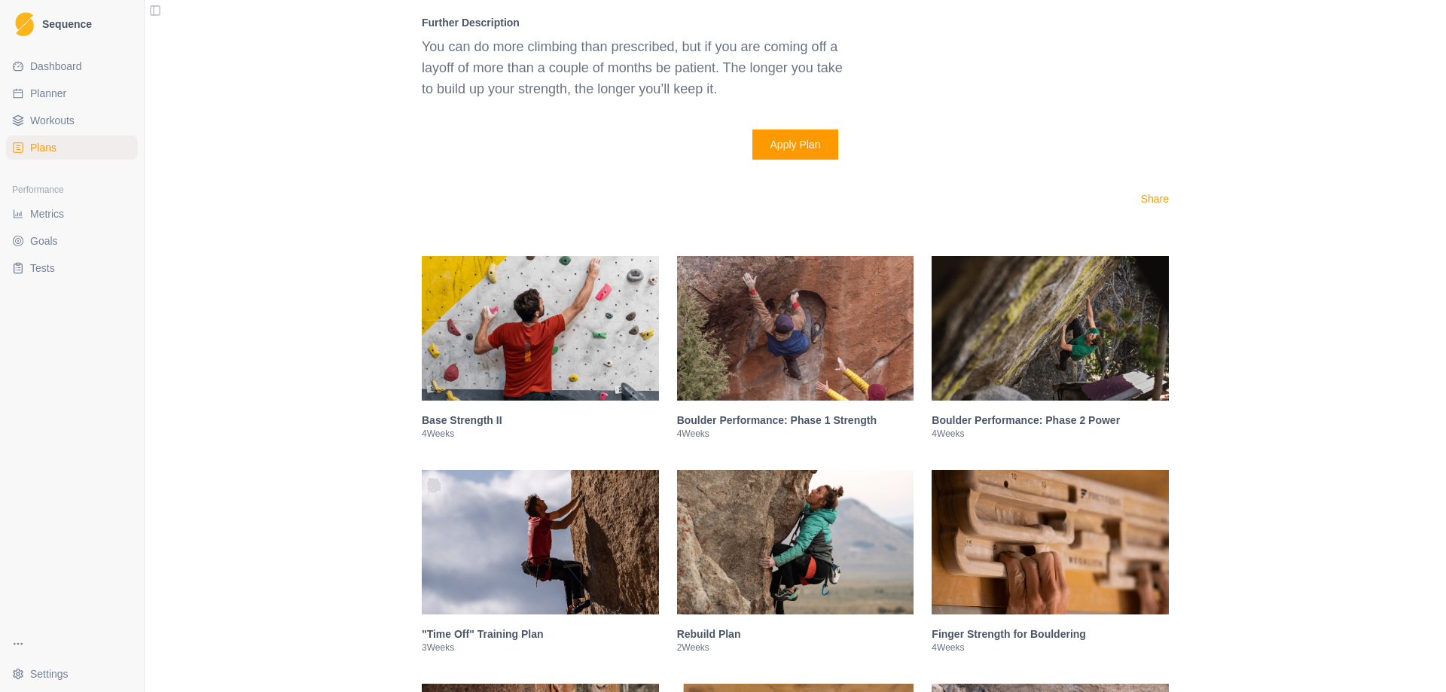
click at [533, 348] on img at bounding box center [540, 328] width 237 height 145
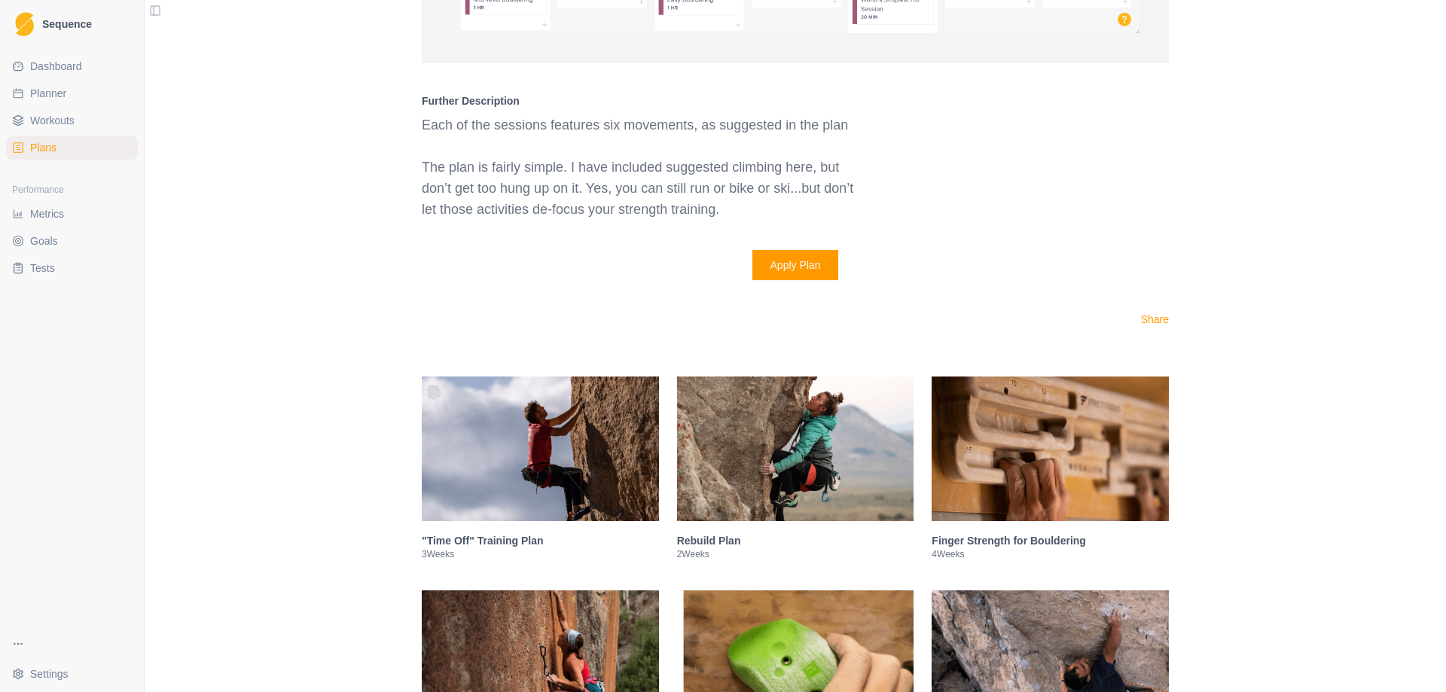
scroll to position [1880, 0]
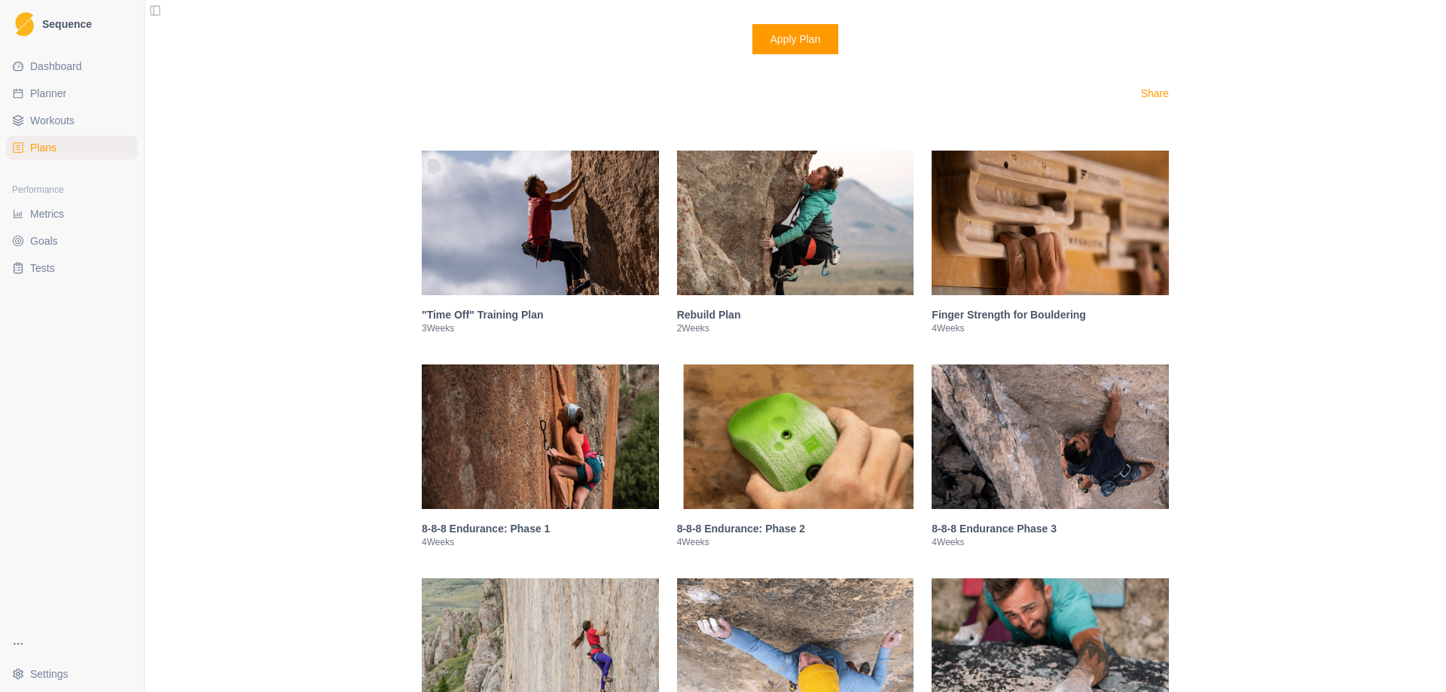
click at [985, 209] on img at bounding box center [1050, 223] width 237 height 145
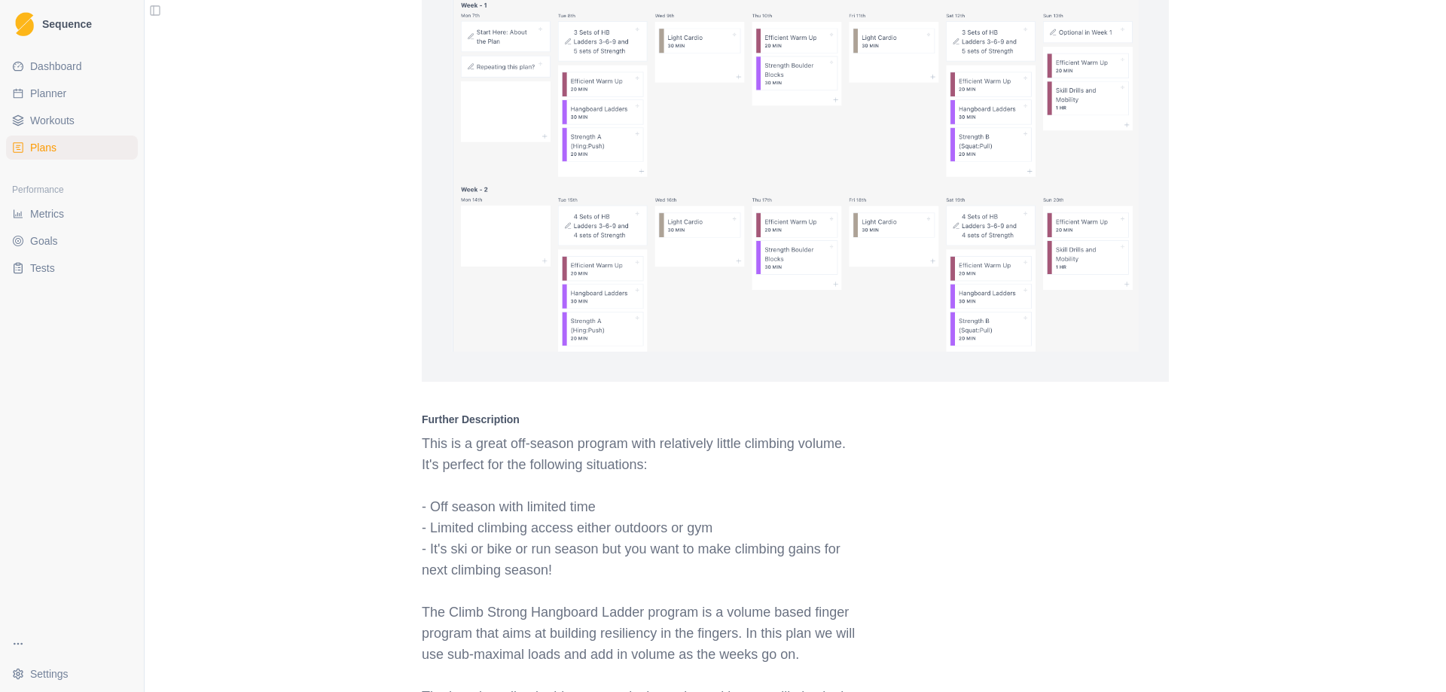
scroll to position [1567, 0]
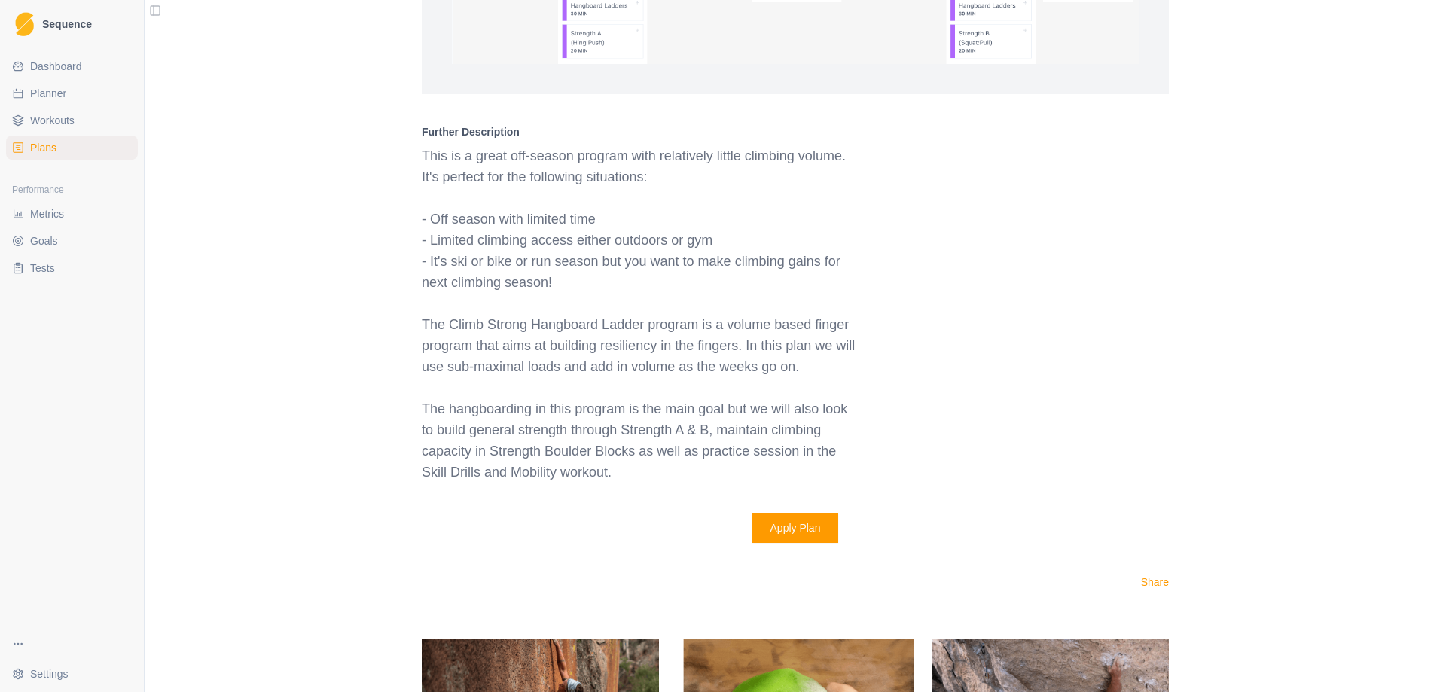
scroll to position [1868, 0]
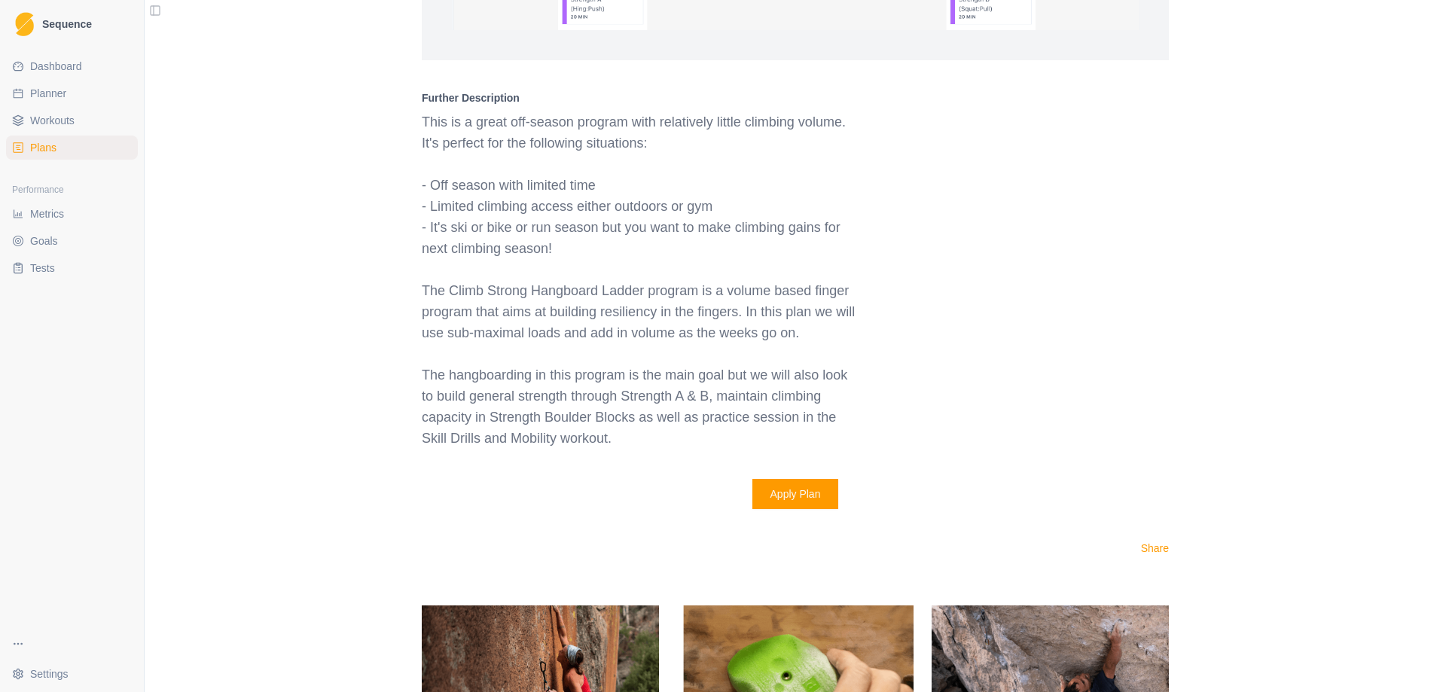
drag, startPoint x: 344, startPoint y: 507, endPoint x: 317, endPoint y: 447, distance: 65.4
click at [301, 450] on div "Make training simple with a plan from Climb Strong Whether you're looking to se…" at bounding box center [796, 411] width 1302 height 4559
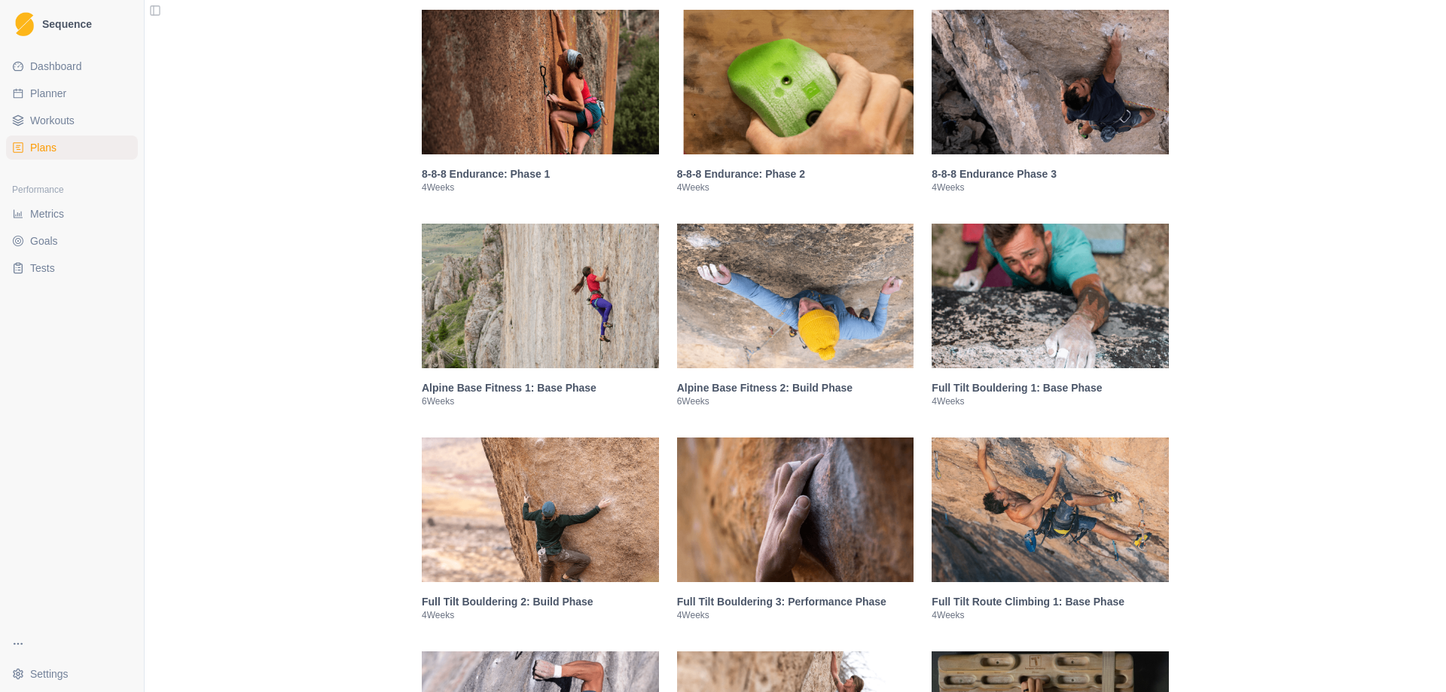
scroll to position [2546, 0]
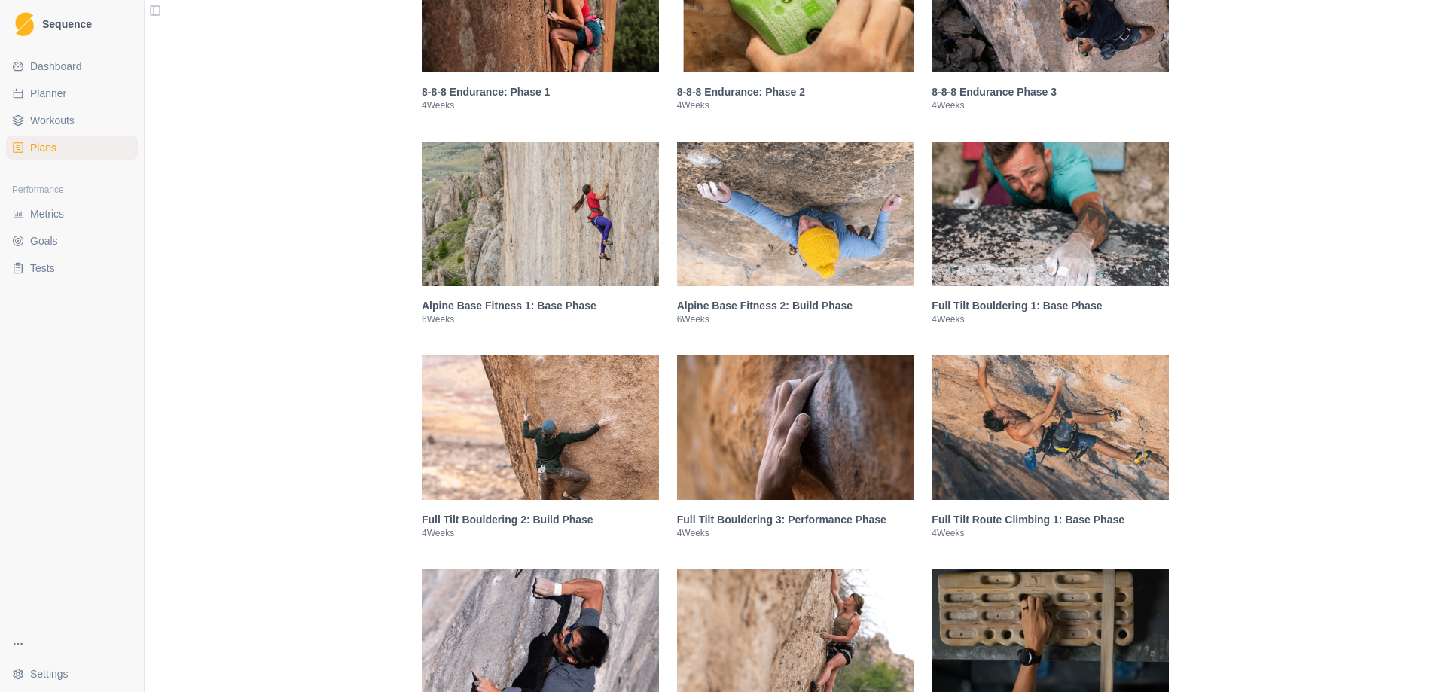
click at [1024, 211] on img at bounding box center [1050, 214] width 237 height 145
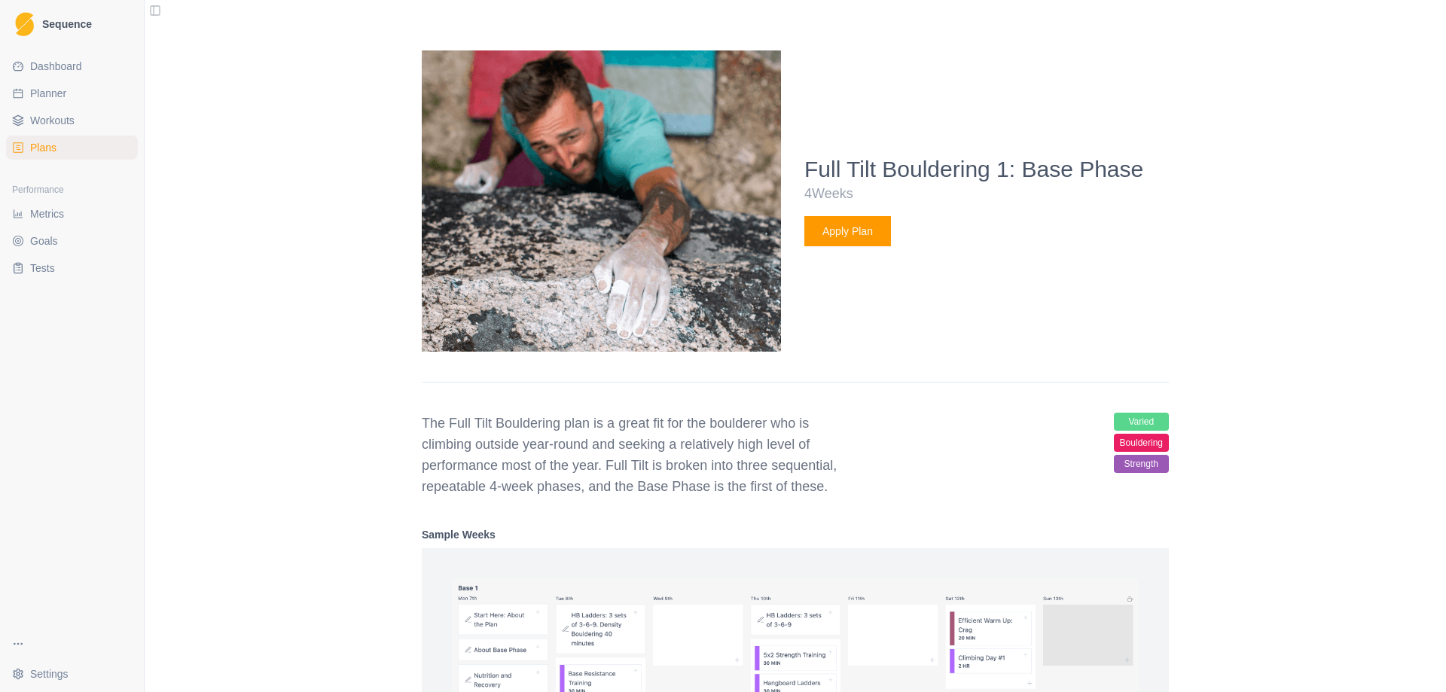
scroll to position [1392, 0]
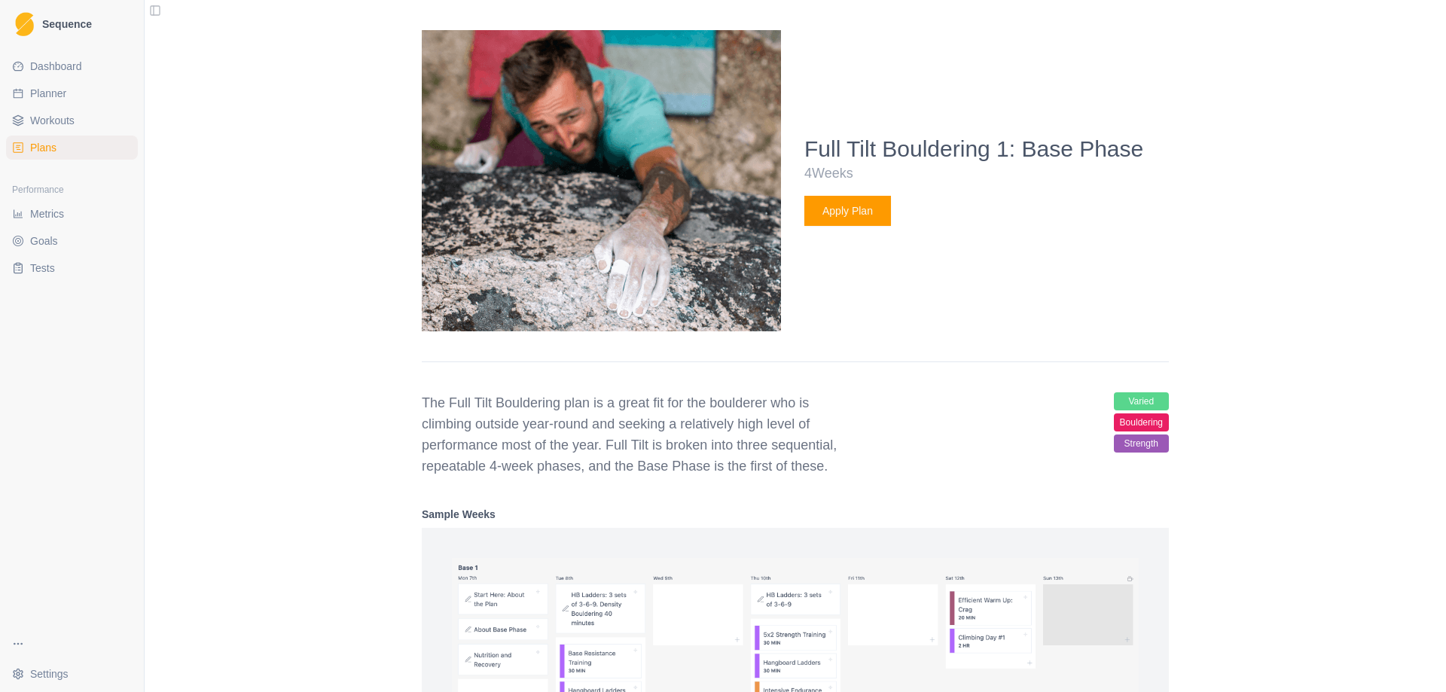
drag, startPoint x: 322, startPoint y: 469, endPoint x: 302, endPoint y: 548, distance: 82.2
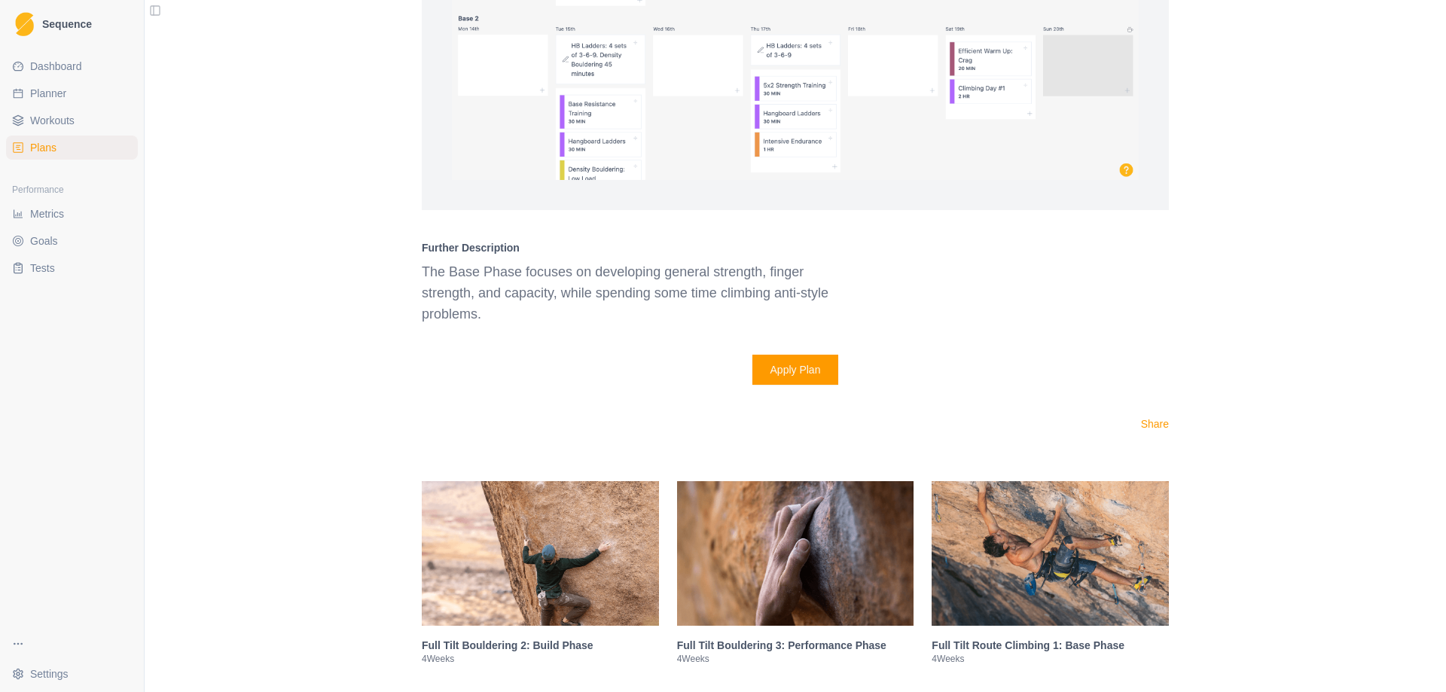
scroll to position [2371, 0]
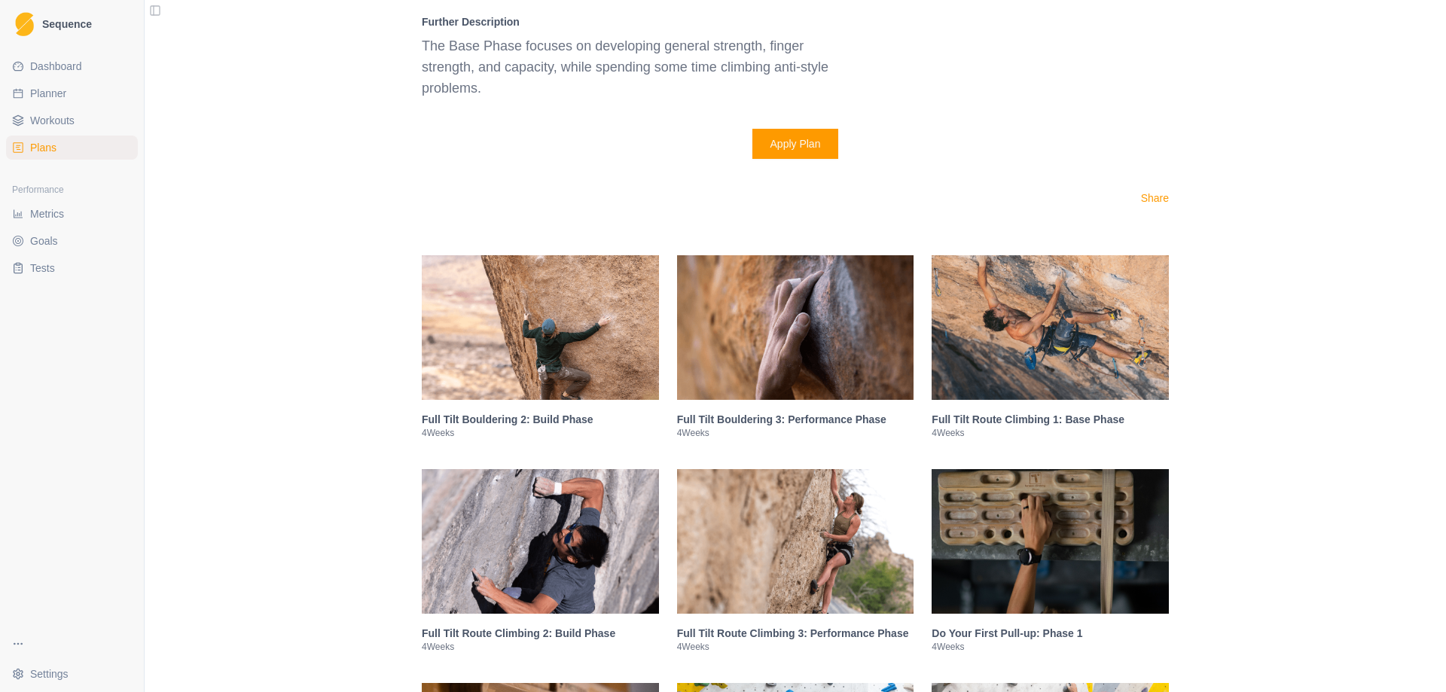
click at [747, 310] on img at bounding box center [795, 327] width 237 height 145
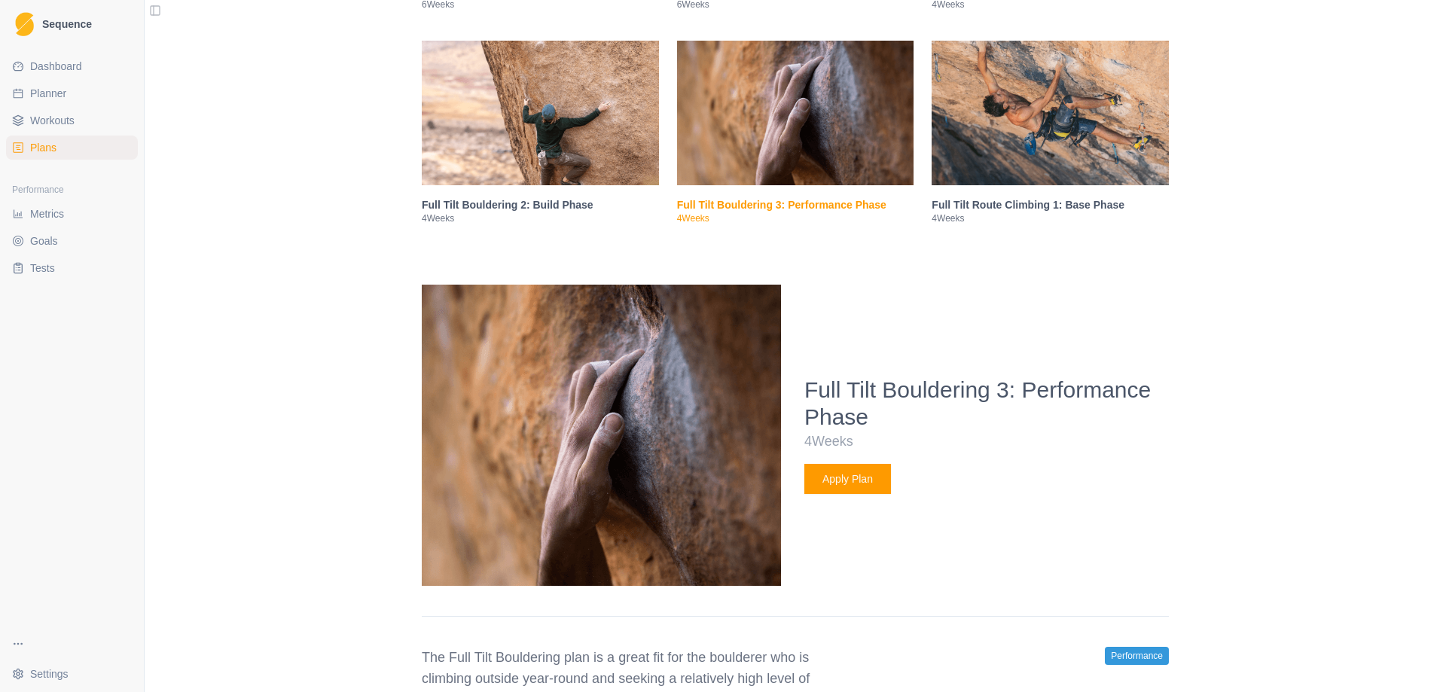
scroll to position [1229, 0]
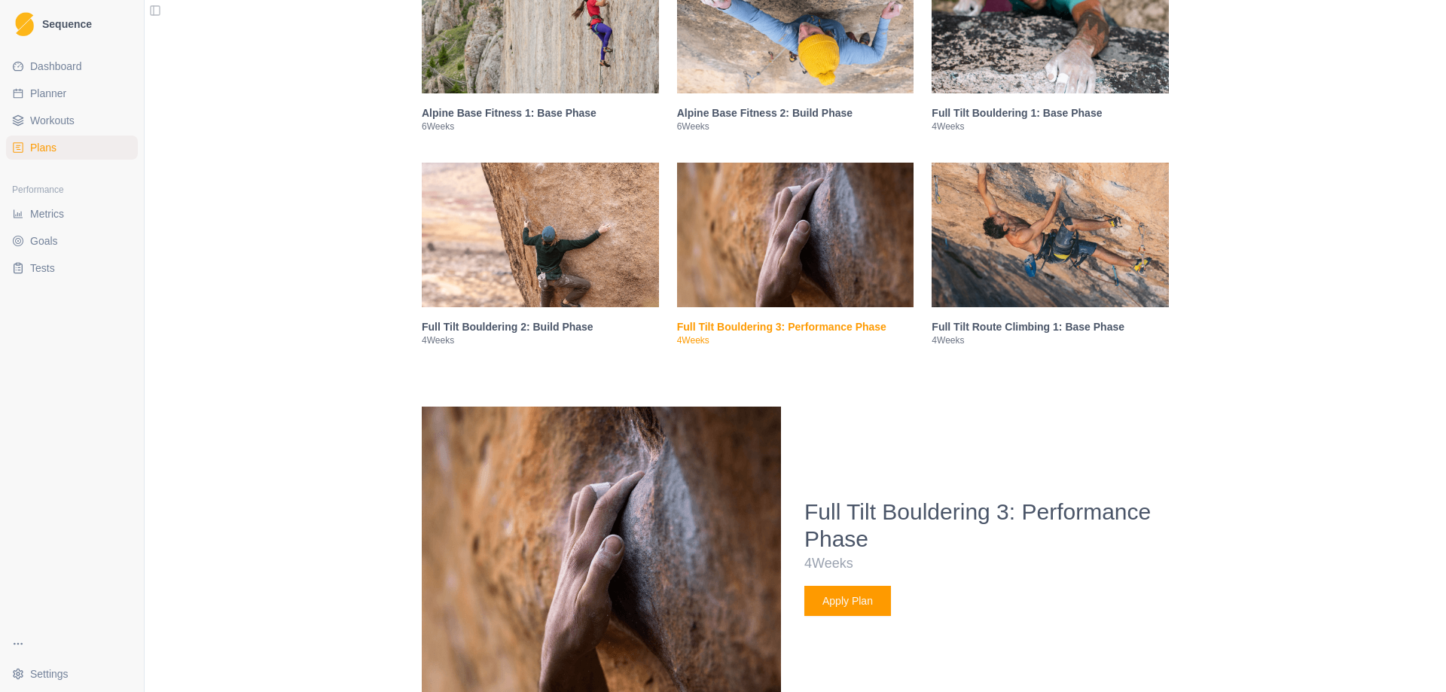
click at [493, 220] on img at bounding box center [540, 235] width 237 height 145
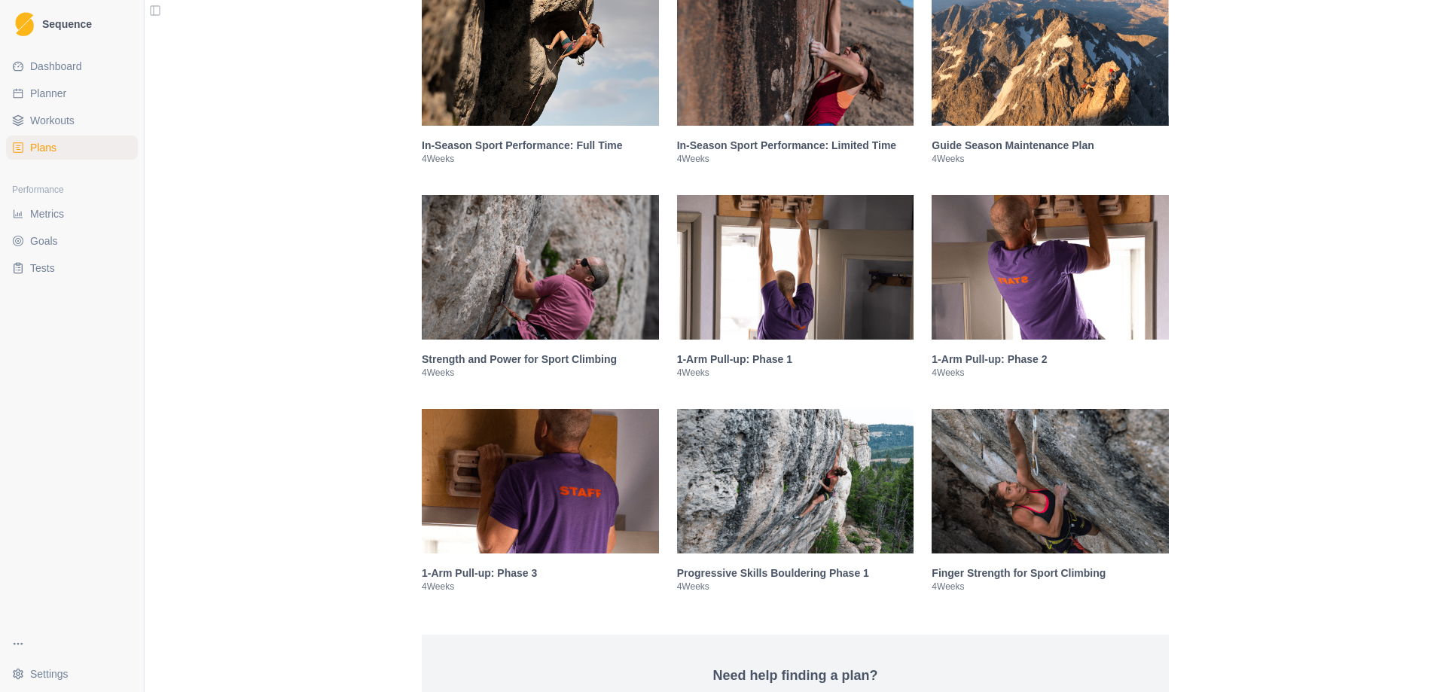
scroll to position [3339, 0]
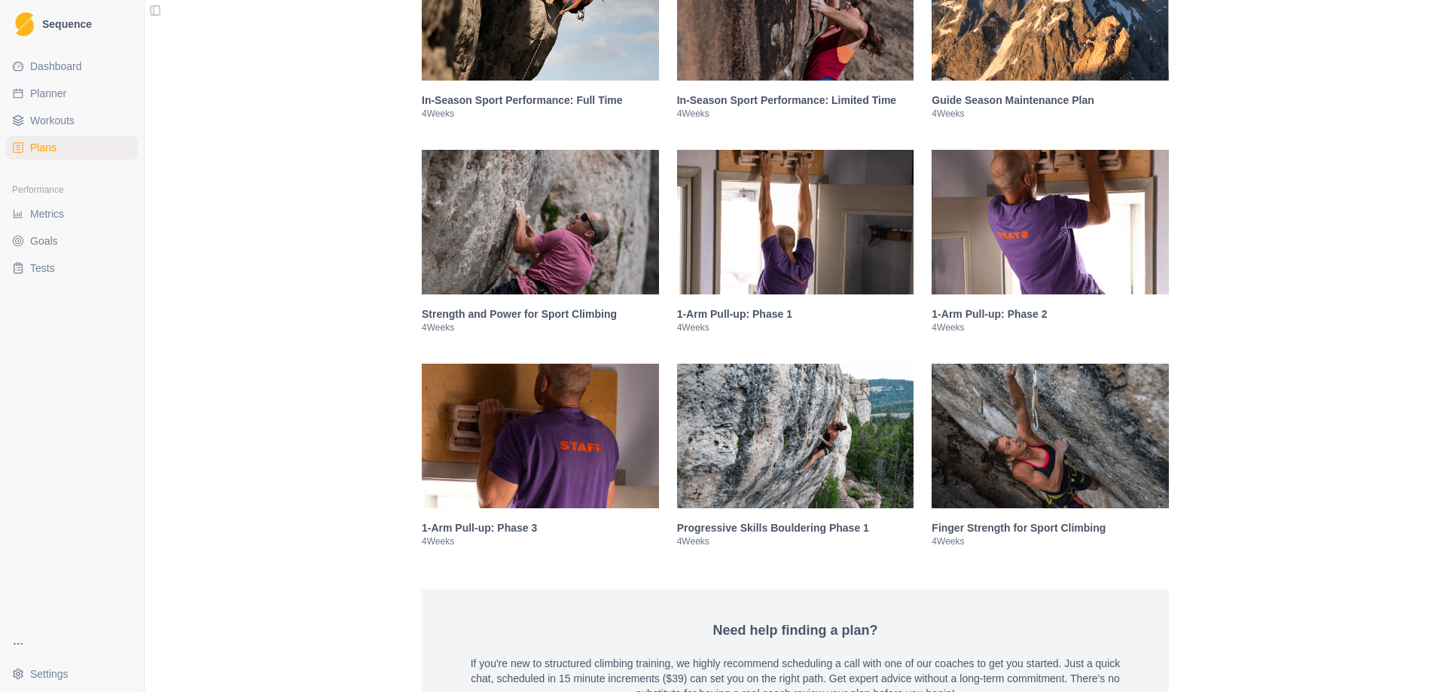
click at [761, 454] on img at bounding box center [795, 436] width 237 height 145
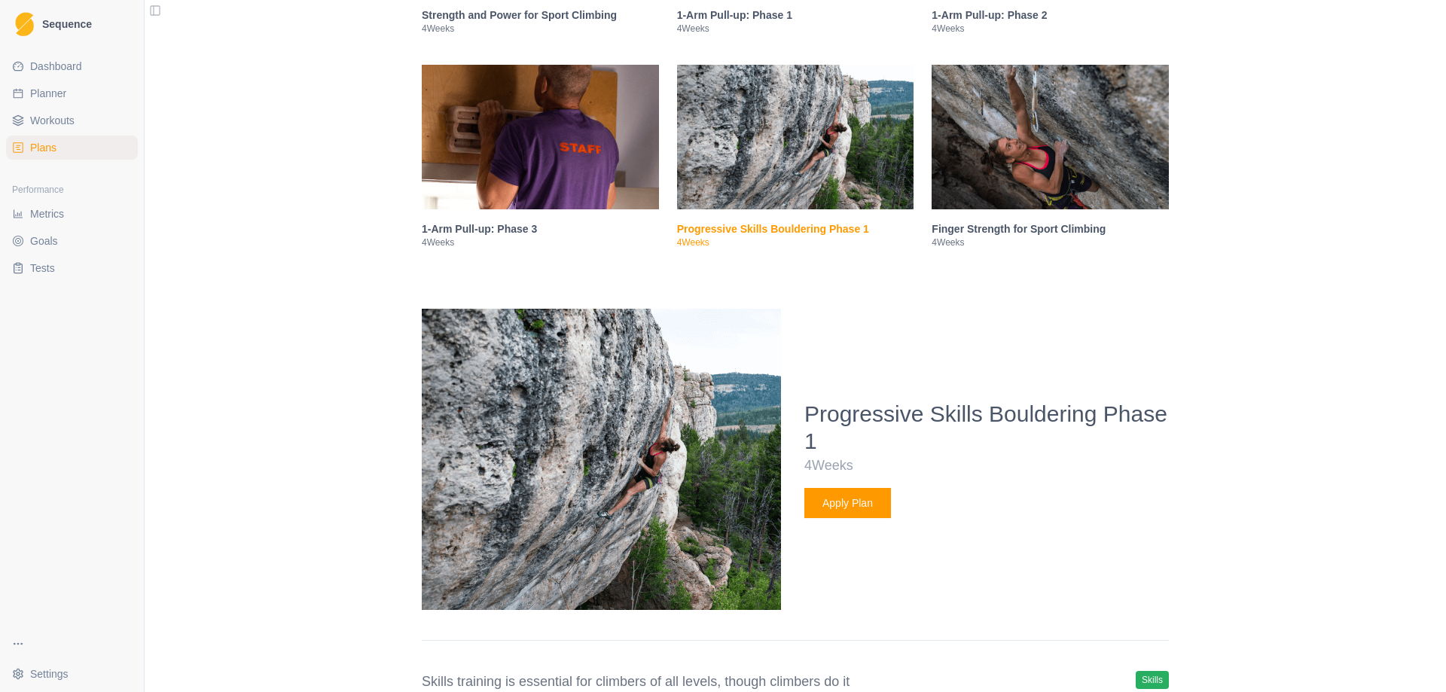
scroll to position [2286, 0]
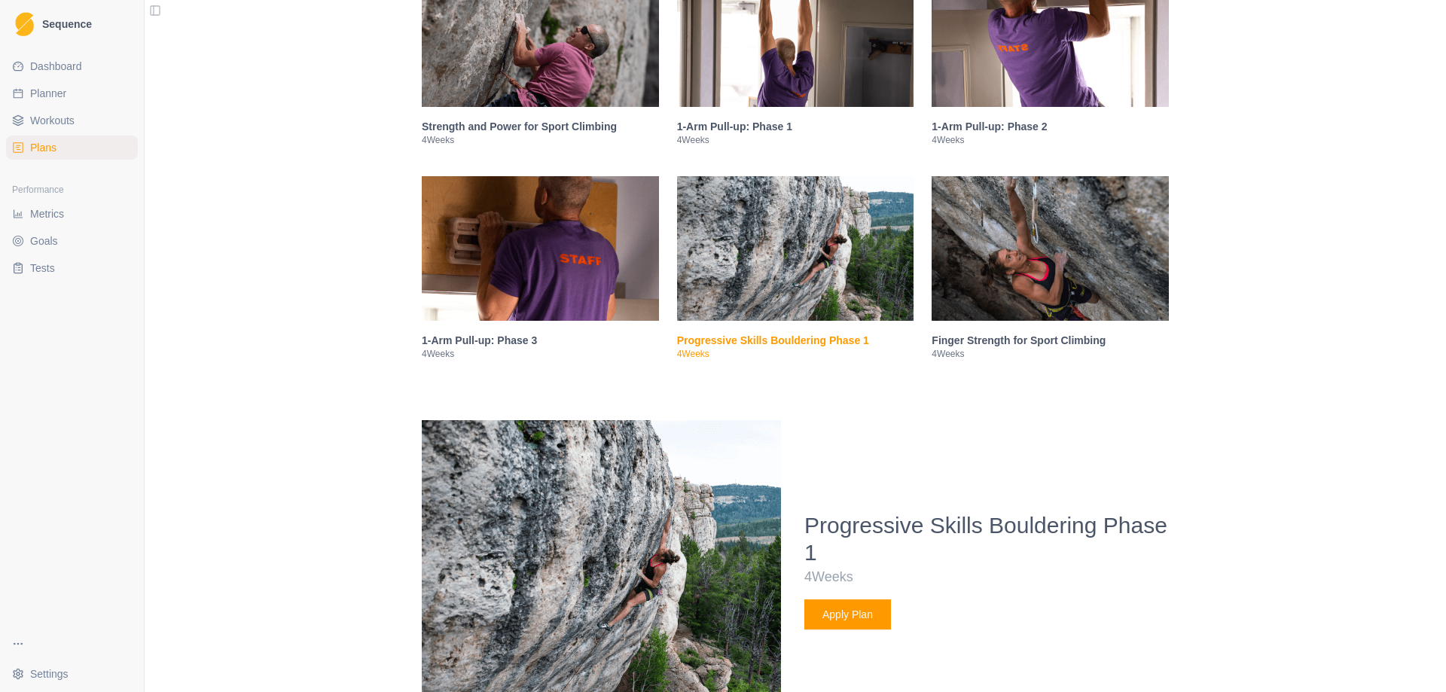
click at [72, 148] on link "Plans" at bounding box center [72, 148] width 132 height 24
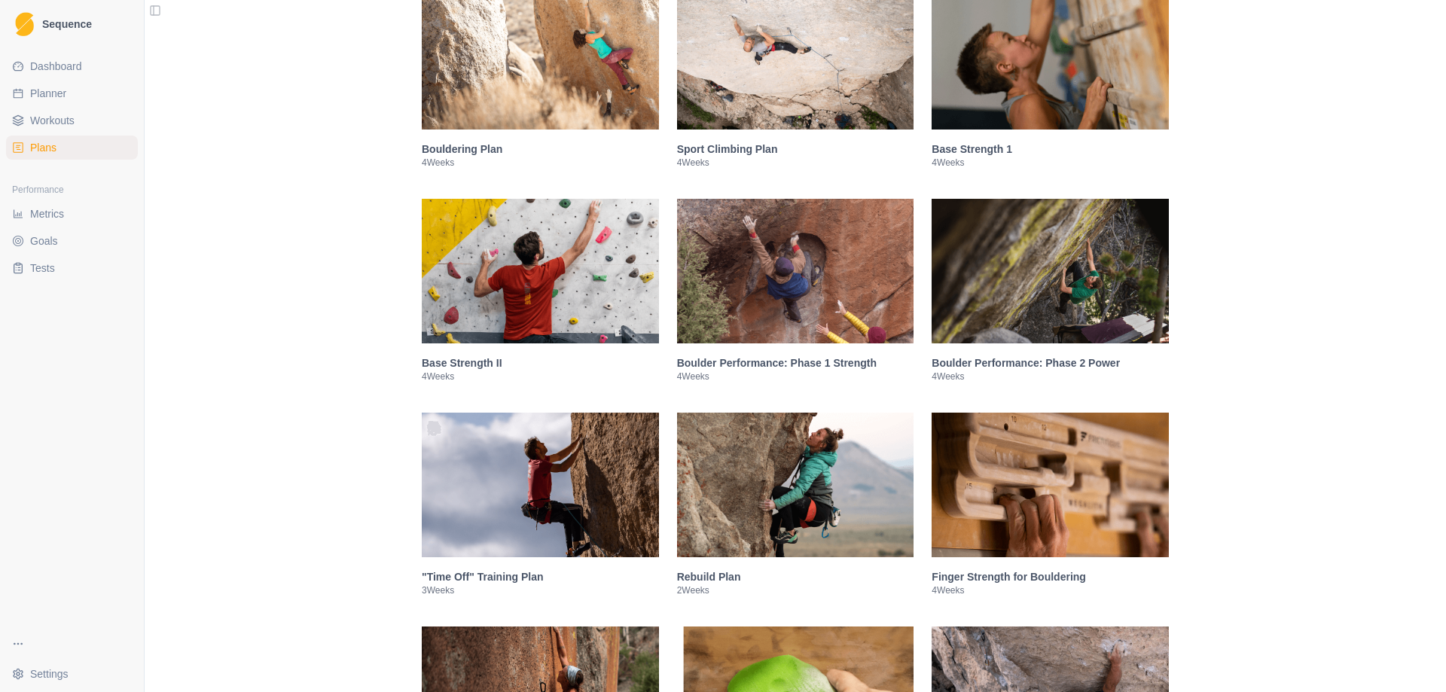
scroll to position [101, 0]
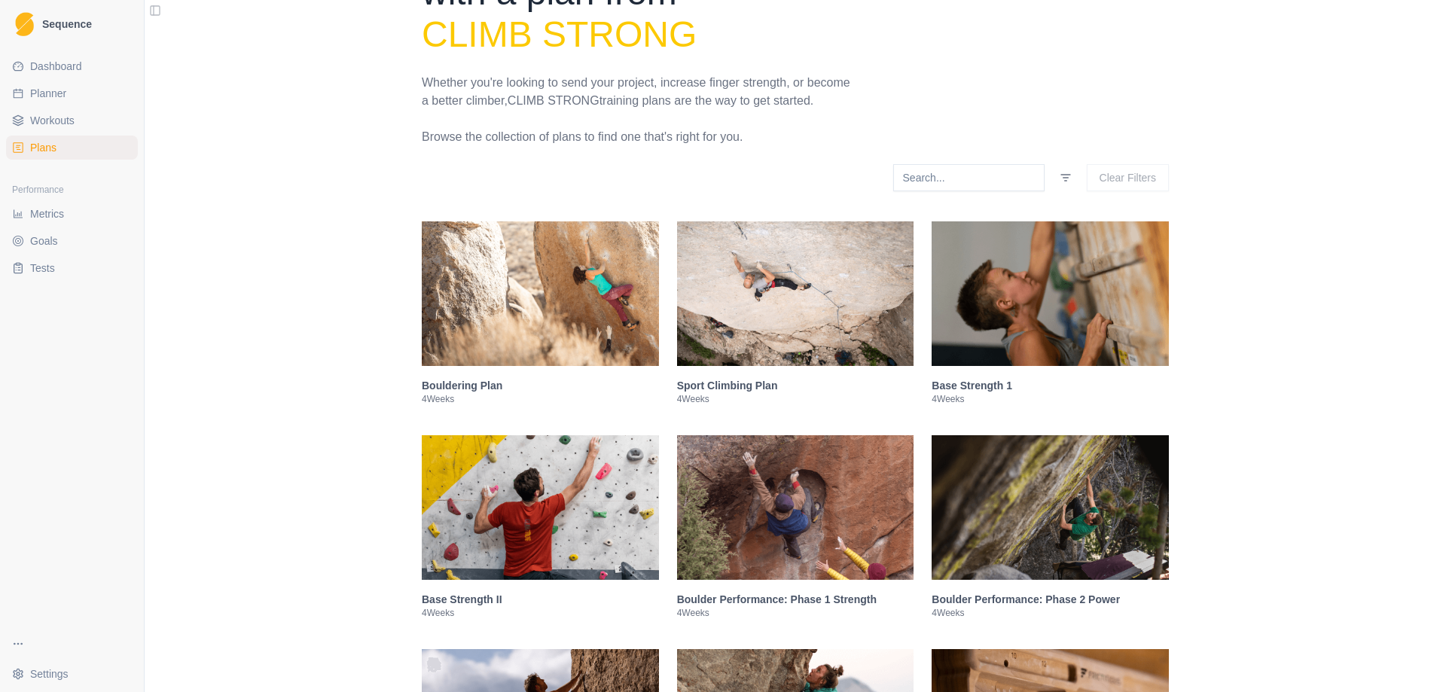
click at [487, 296] on img at bounding box center [540, 293] width 237 height 145
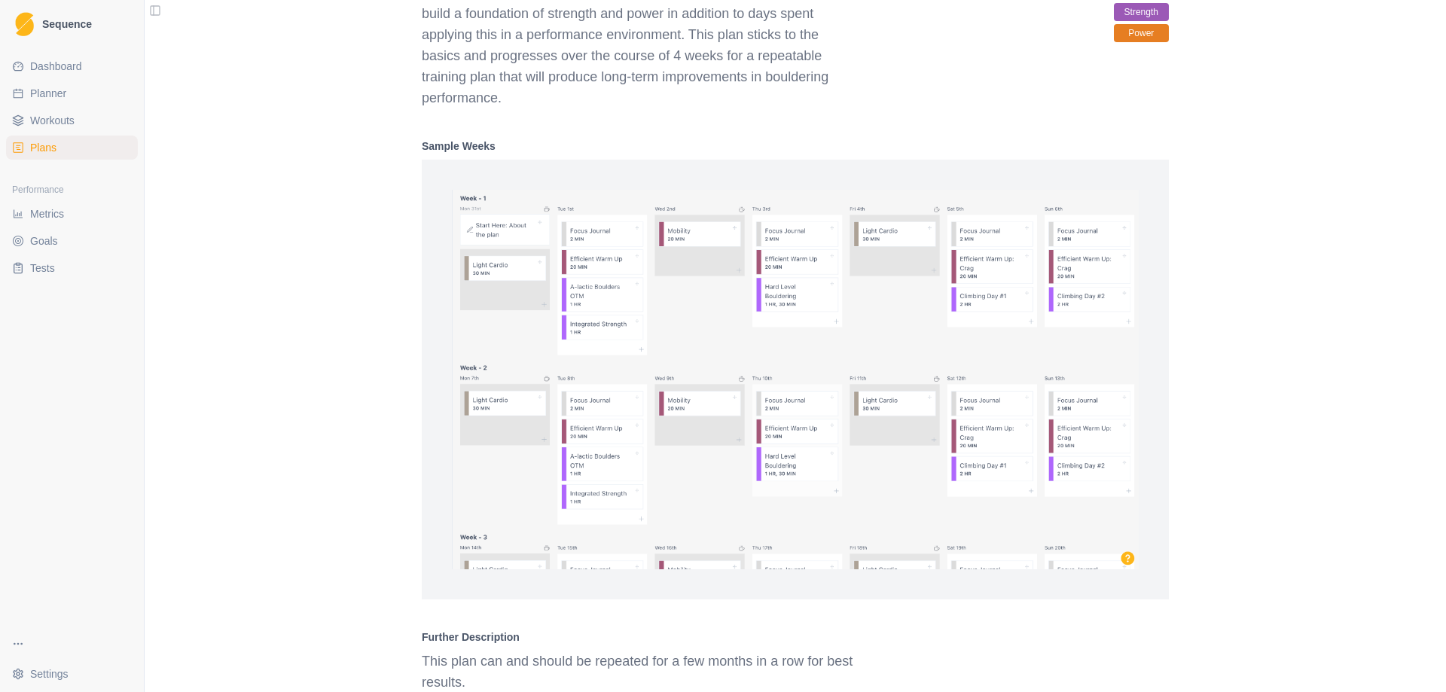
scroll to position [977, 0]
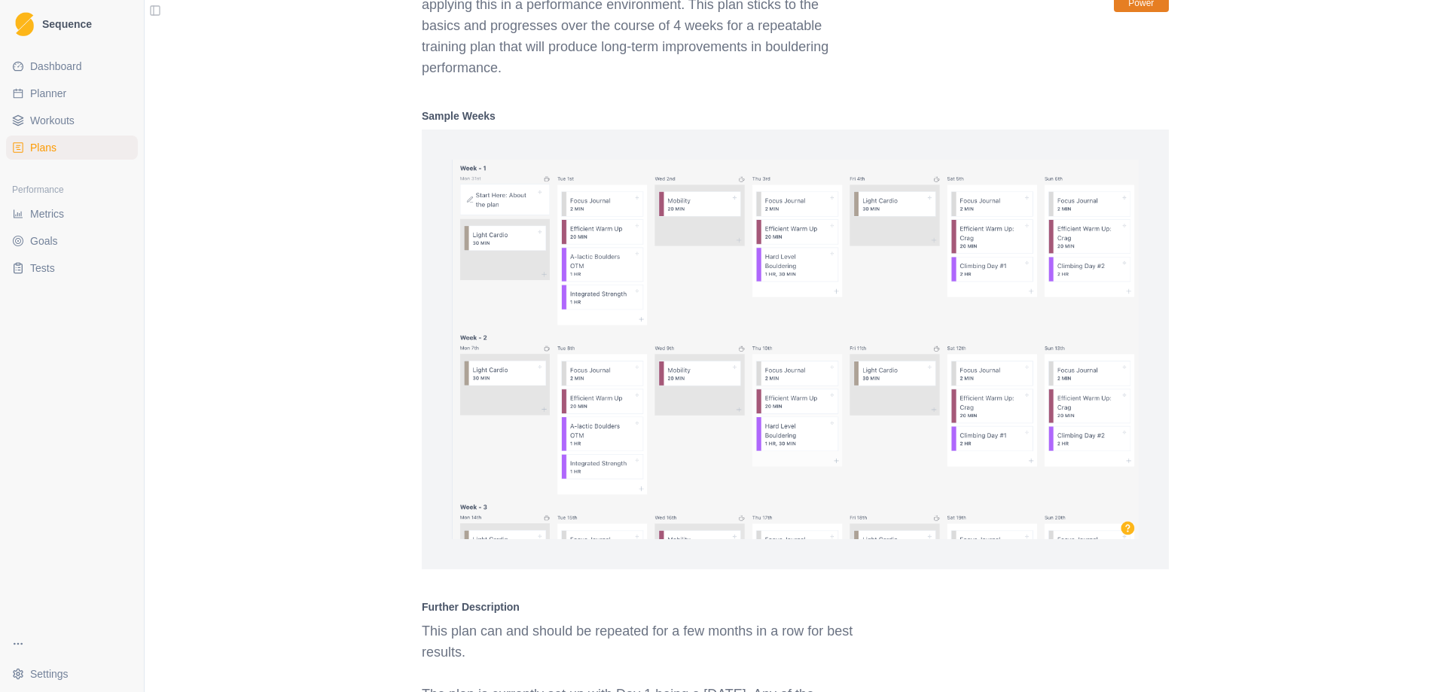
click at [634, 381] on img at bounding box center [795, 350] width 687 height 380
click at [589, 415] on img at bounding box center [795, 350] width 687 height 380
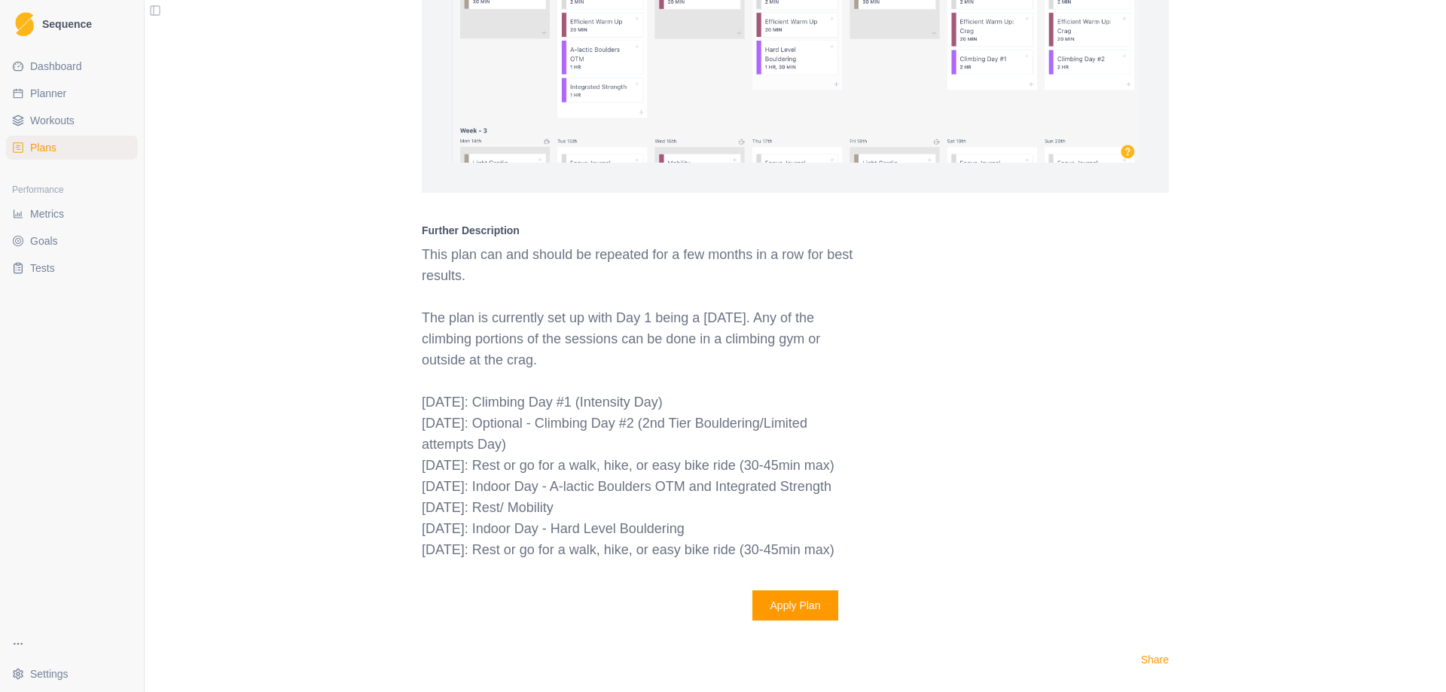
scroll to position [1052, 0]
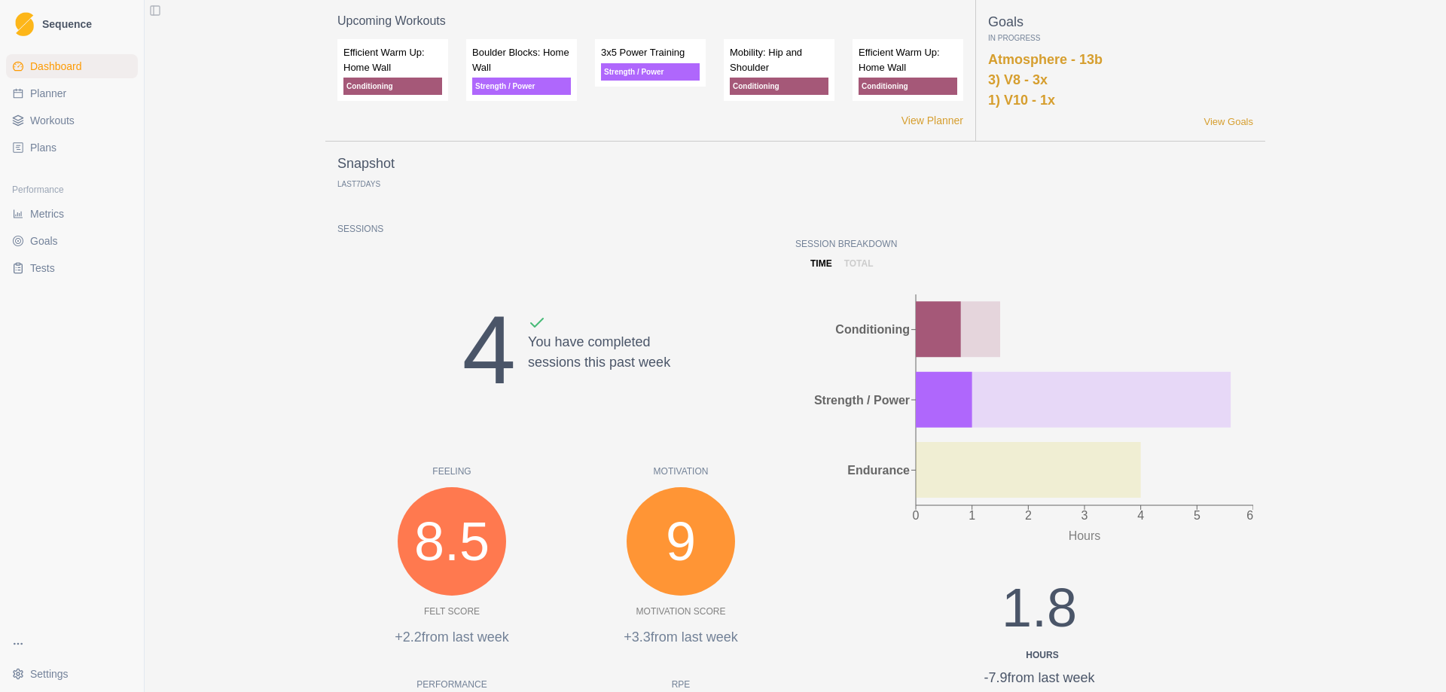
click at [81, 117] on link "Workouts" at bounding box center [72, 120] width 132 height 24
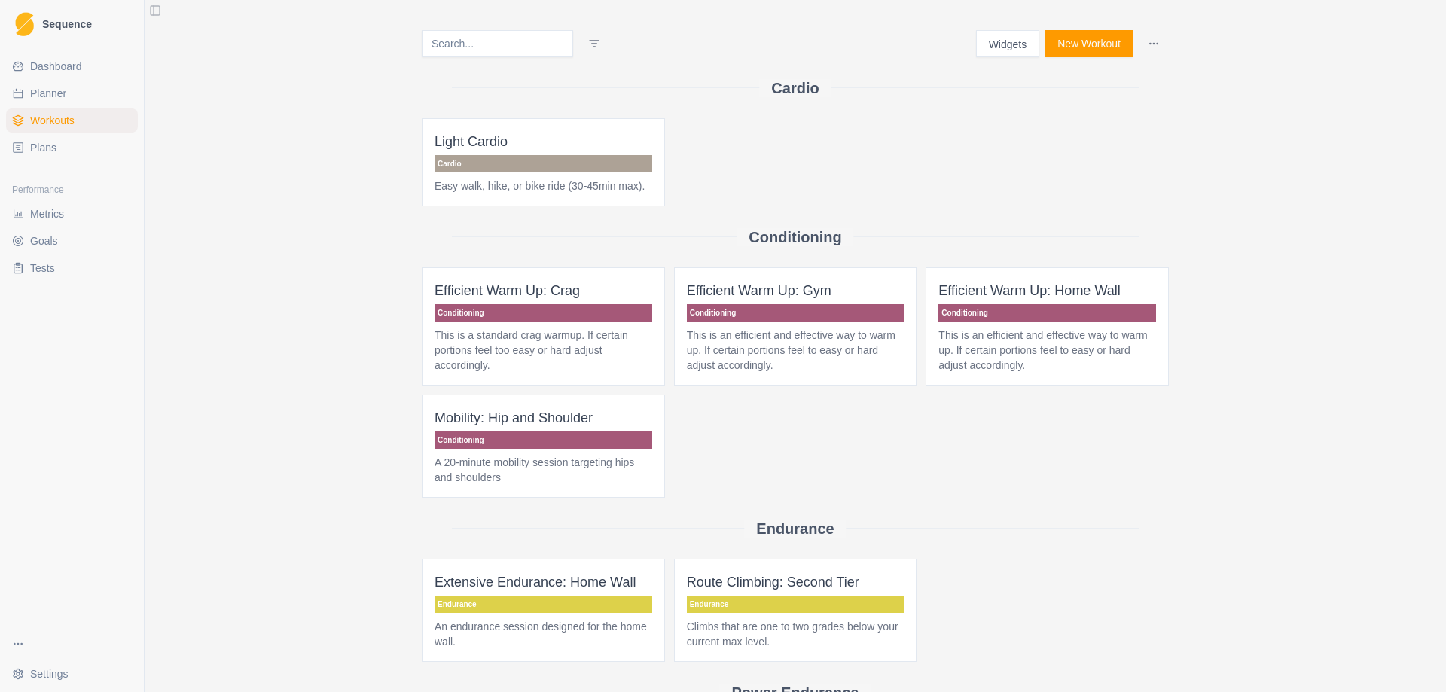
click at [75, 93] on link "Planner" at bounding box center [72, 93] width 132 height 24
select select "month"
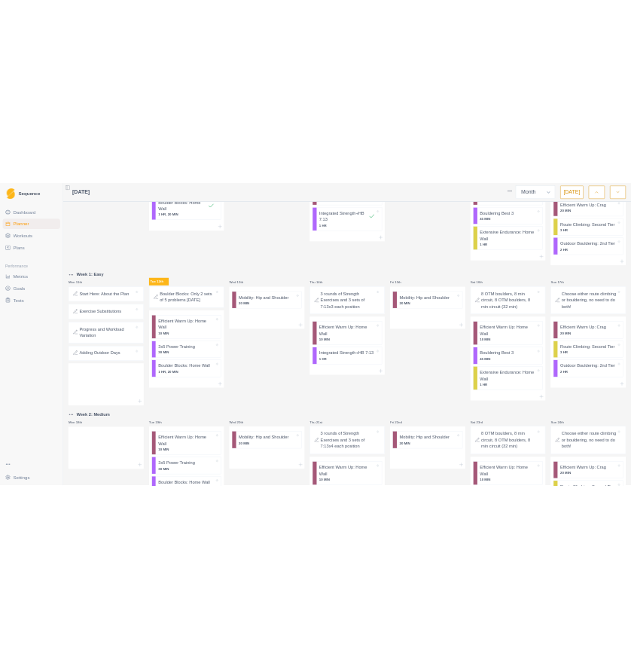
scroll to position [527, 0]
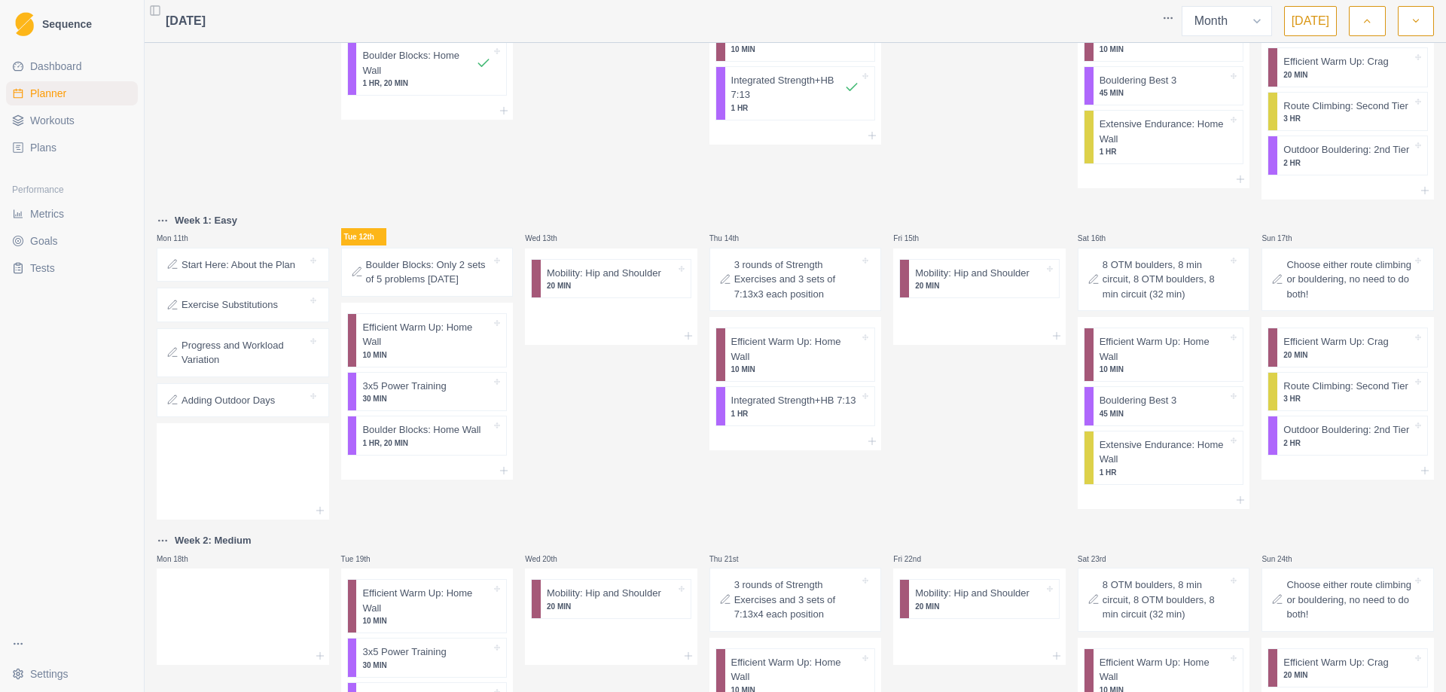
click at [585, 476] on div "Wed 13th Mobility: Hip and Shoulder 20 MIN" at bounding box center [611, 366] width 173 height 309
click at [231, 306] on p "Exercise Substitutions" at bounding box center [230, 305] width 96 height 15
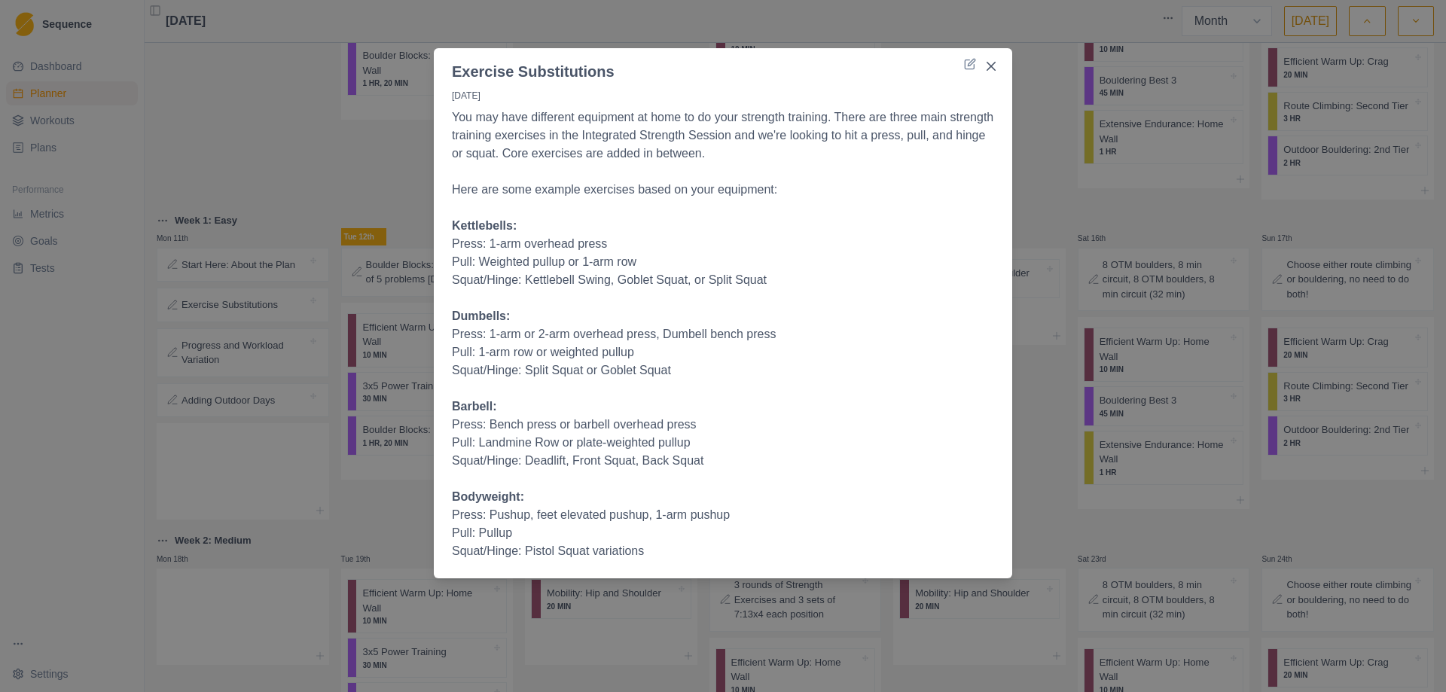
click at [708, 435] on p "Pull: Landmine Row or plate-weighted pullup" at bounding box center [723, 443] width 542 height 18
click at [994, 63] on icon "Close" at bounding box center [991, 66] width 9 height 9
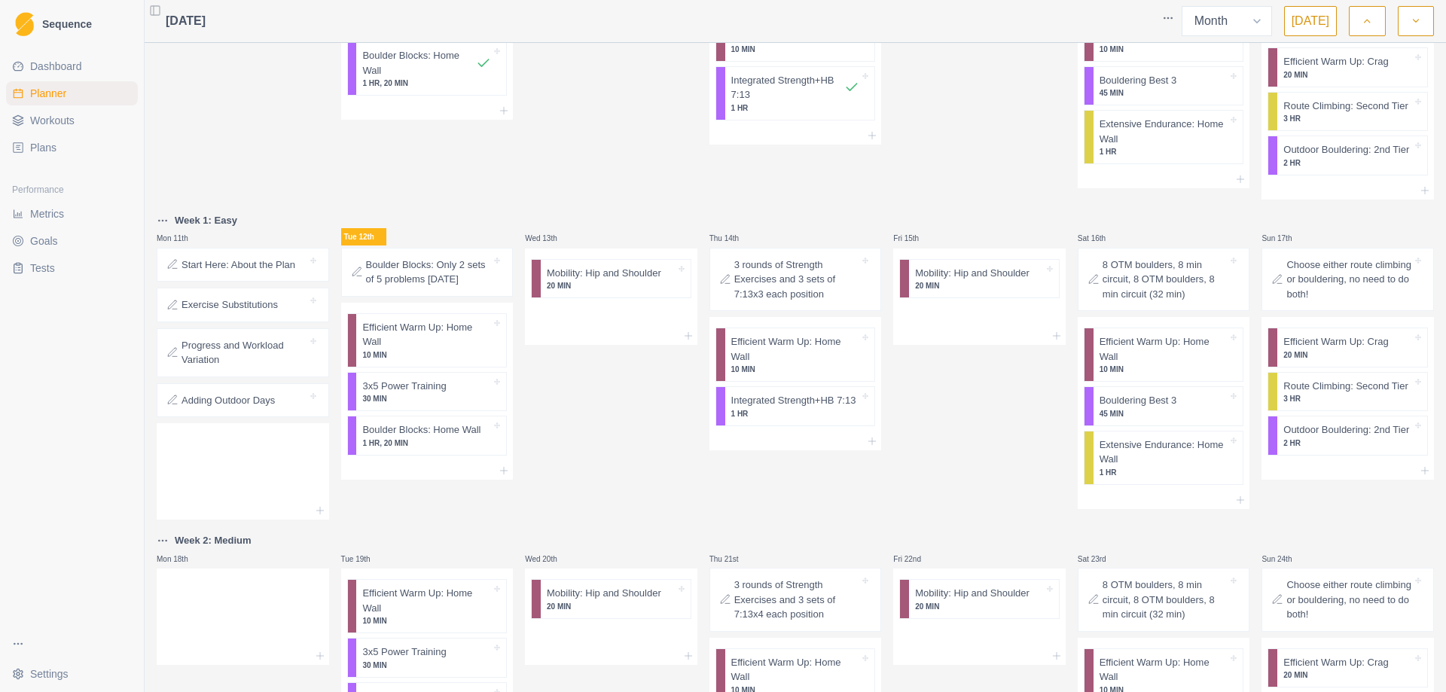
click at [593, 463] on div "Wed 13th Mobility: Hip and Shoulder 20 MIN" at bounding box center [611, 366] width 173 height 309
click at [499, 477] on div at bounding box center [427, 471] width 173 height 18
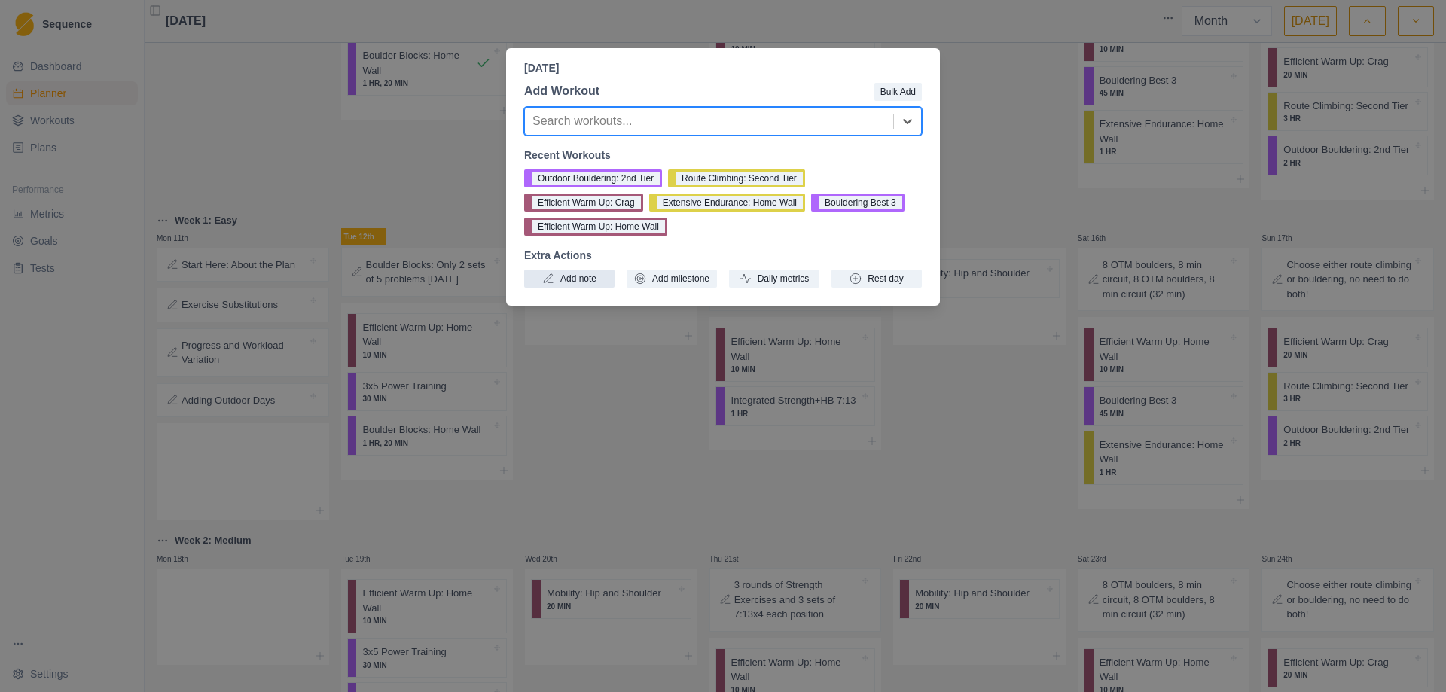
click at [570, 278] on button "Add note" at bounding box center [569, 279] width 90 height 18
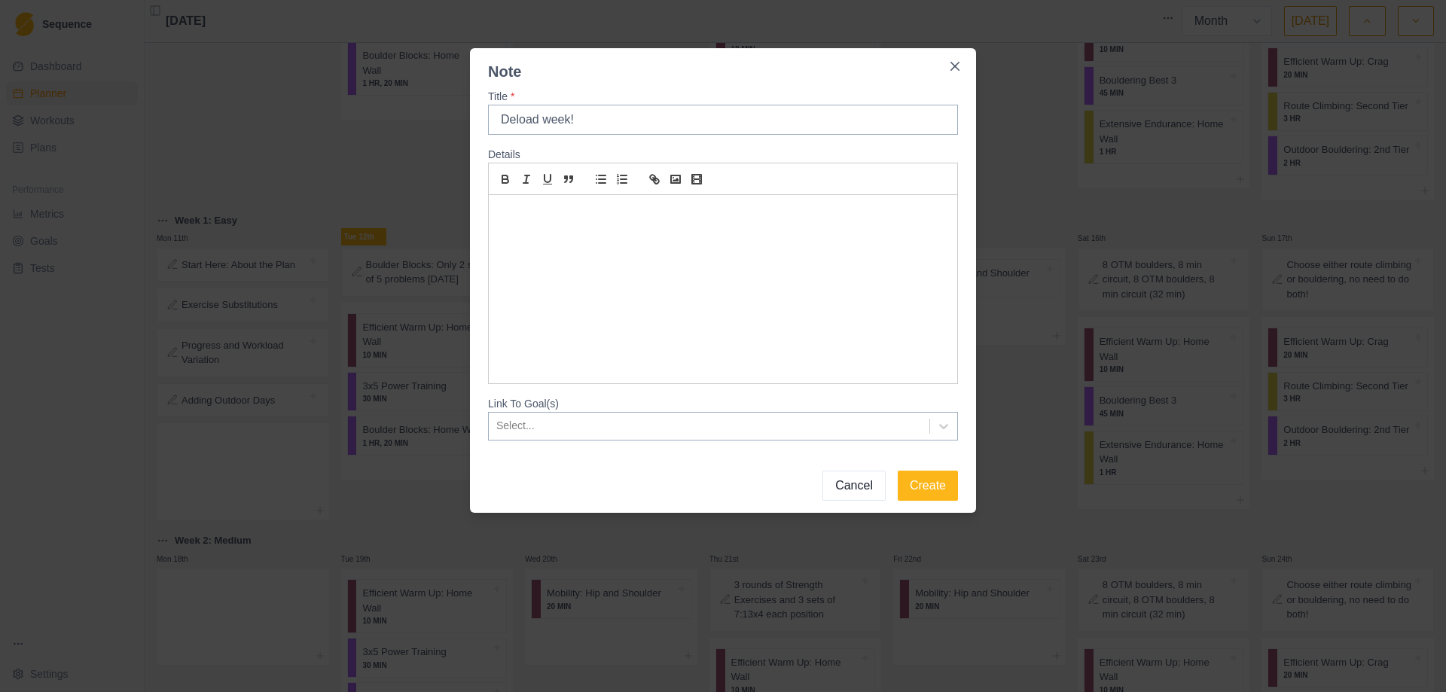
type input "Deload week!"
click at [570, 278] on div at bounding box center [723, 289] width 469 height 188
click at [935, 491] on button "Create" at bounding box center [928, 486] width 60 height 30
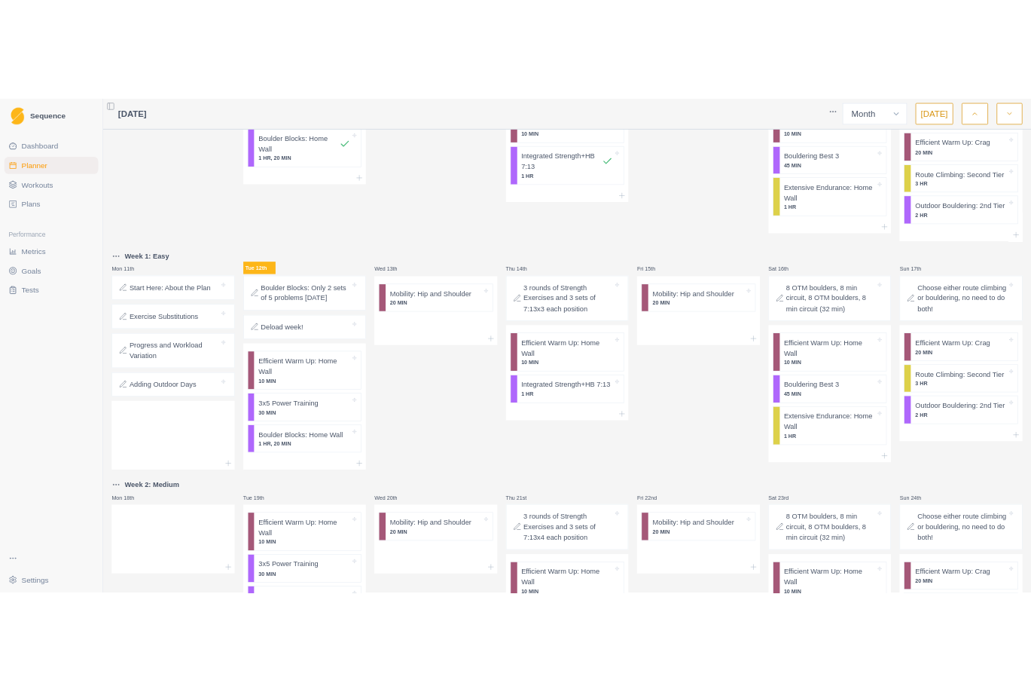
scroll to position [0, 0]
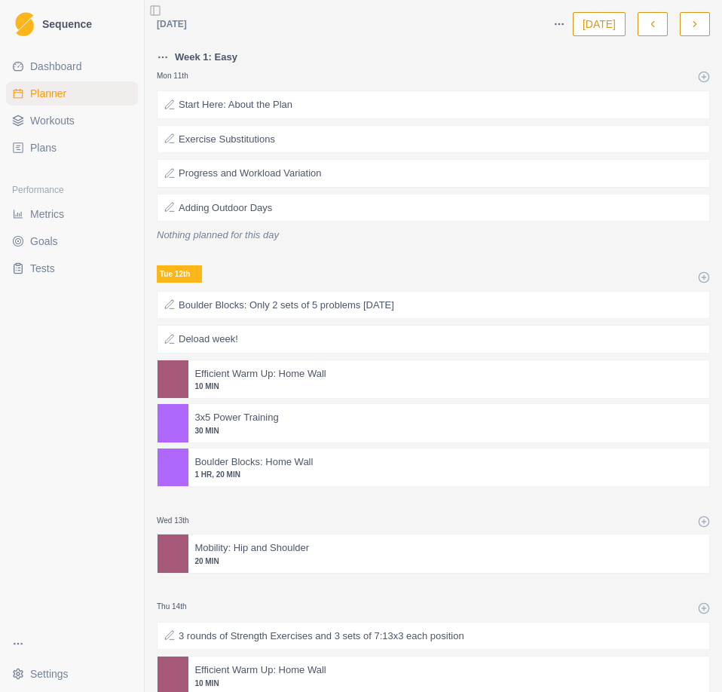
select select "month"
